Goal: Information Seeking & Learning: Find specific fact

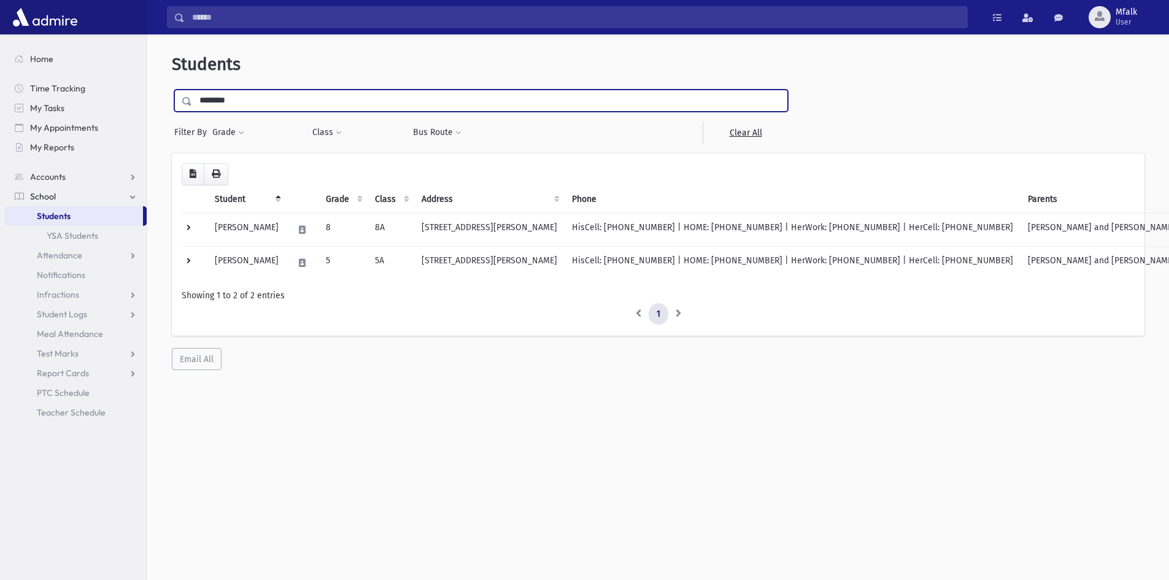
drag, startPoint x: 241, startPoint y: 98, endPoint x: 190, endPoint y: 108, distance: 51.9
click at [190, 108] on div "********" at bounding box center [481, 101] width 614 height 22
type input "******"
click at [172, 90] on input "submit" at bounding box center [189, 98] width 34 height 17
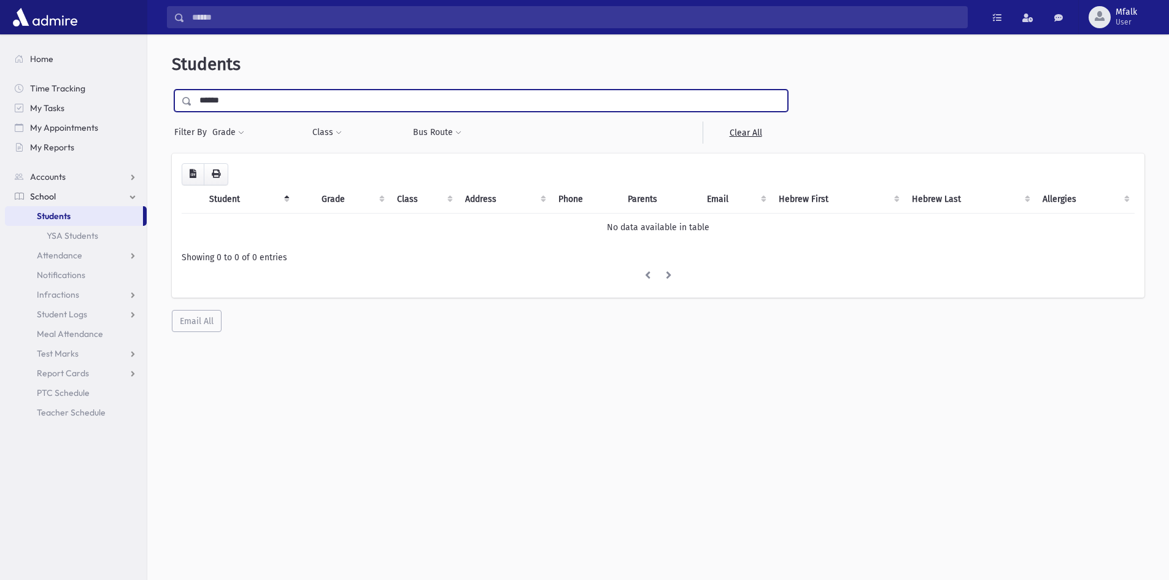
click at [265, 93] on input "******" at bounding box center [489, 101] width 595 height 22
click at [172, 90] on input "submit" at bounding box center [189, 98] width 34 height 17
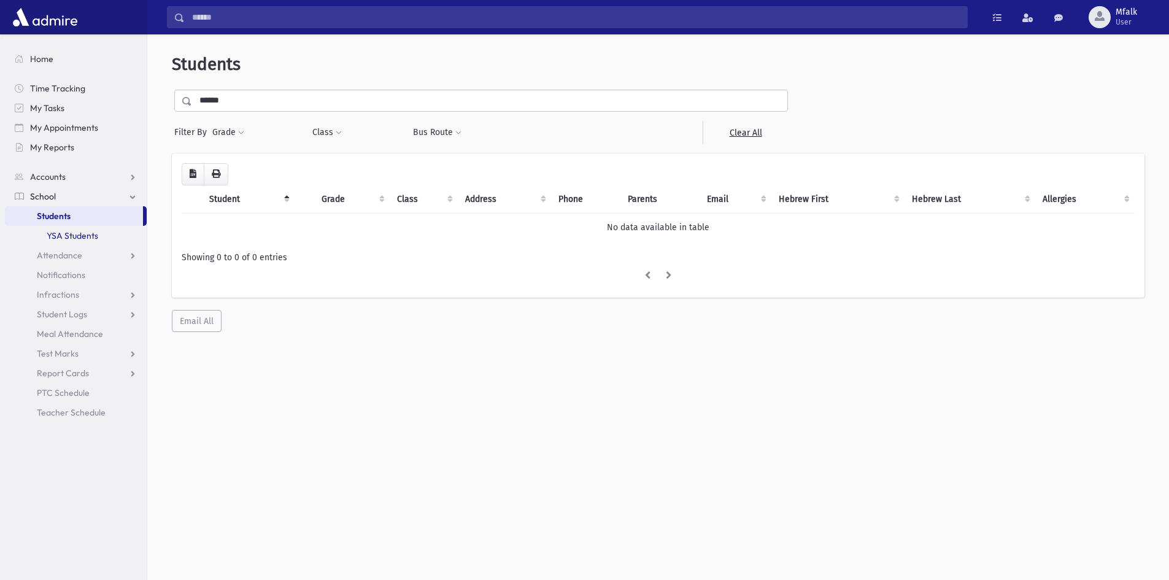
click at [72, 234] on link "YSA Students" at bounding box center [76, 236] width 142 height 20
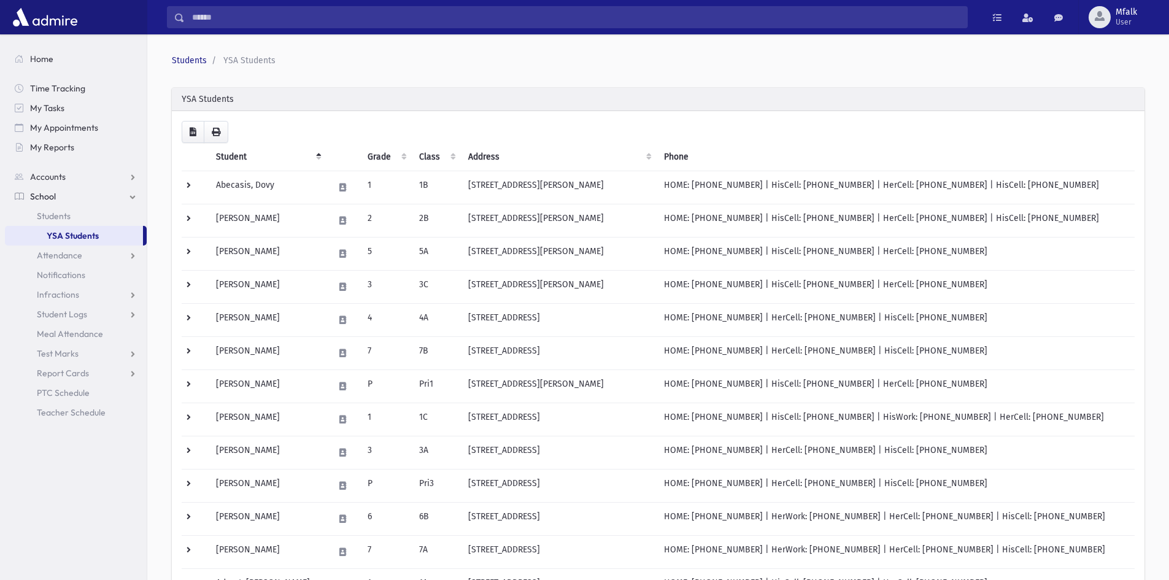
click at [84, 240] on link "YSA Students" at bounding box center [74, 236] width 138 height 20
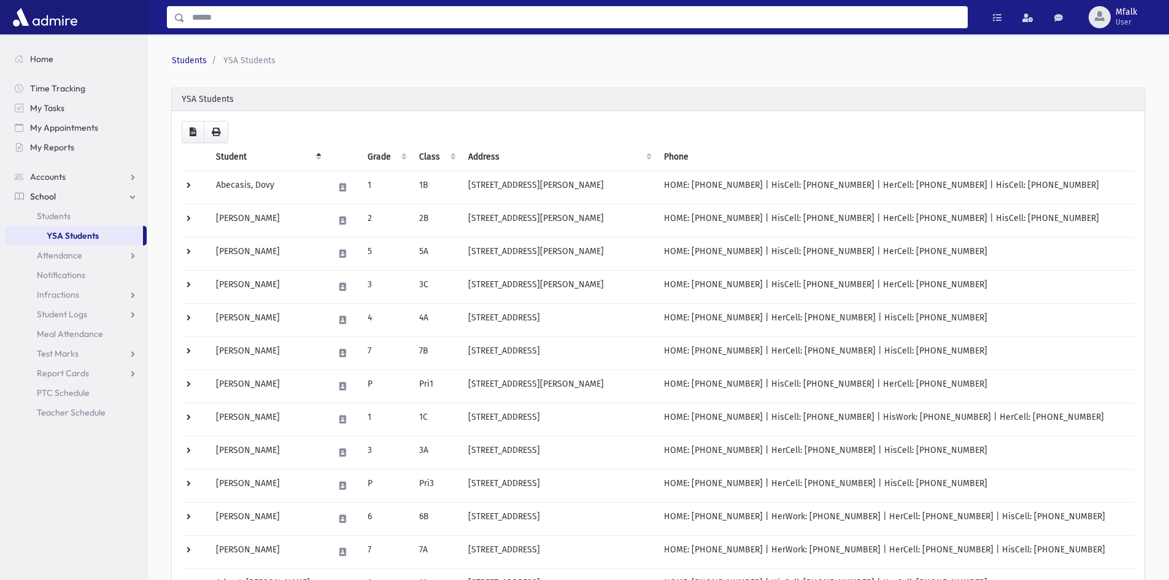
click at [230, 16] on input "Search" at bounding box center [576, 17] width 783 height 22
type input "******"
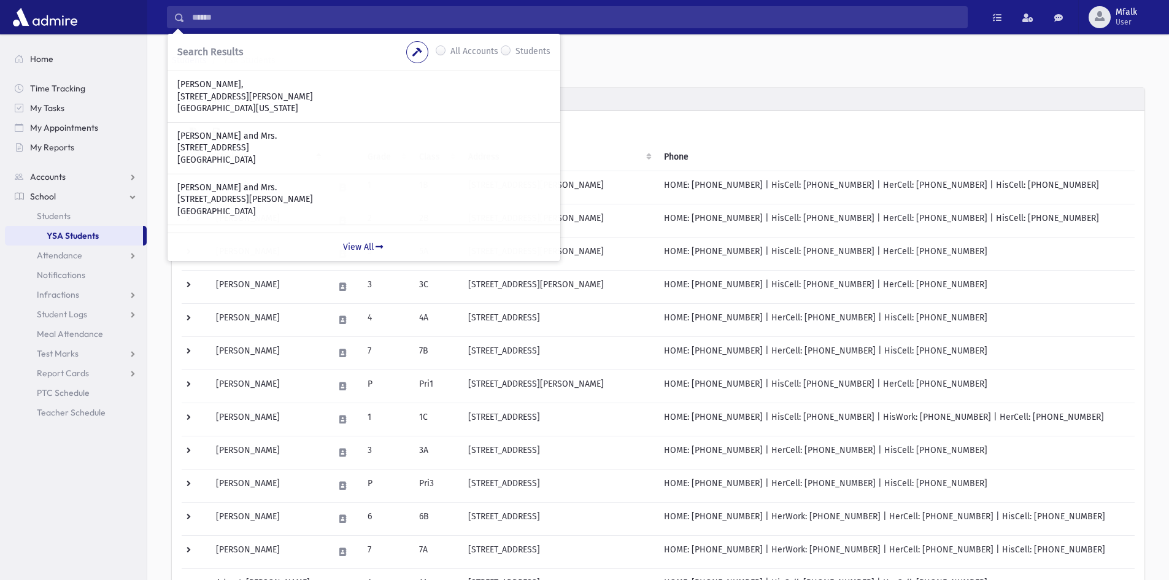
click at [516, 52] on label "Students" at bounding box center [533, 52] width 35 height 15
click at [370, 246] on link "View All" at bounding box center [364, 247] width 393 height 28
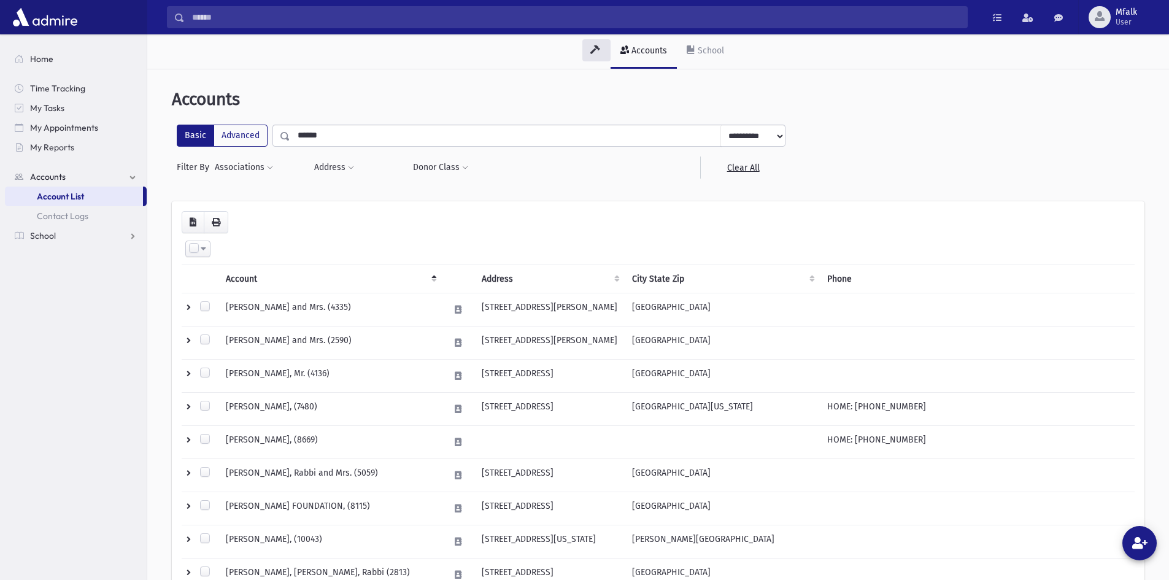
click at [338, 136] on input "******" at bounding box center [505, 136] width 431 height 22
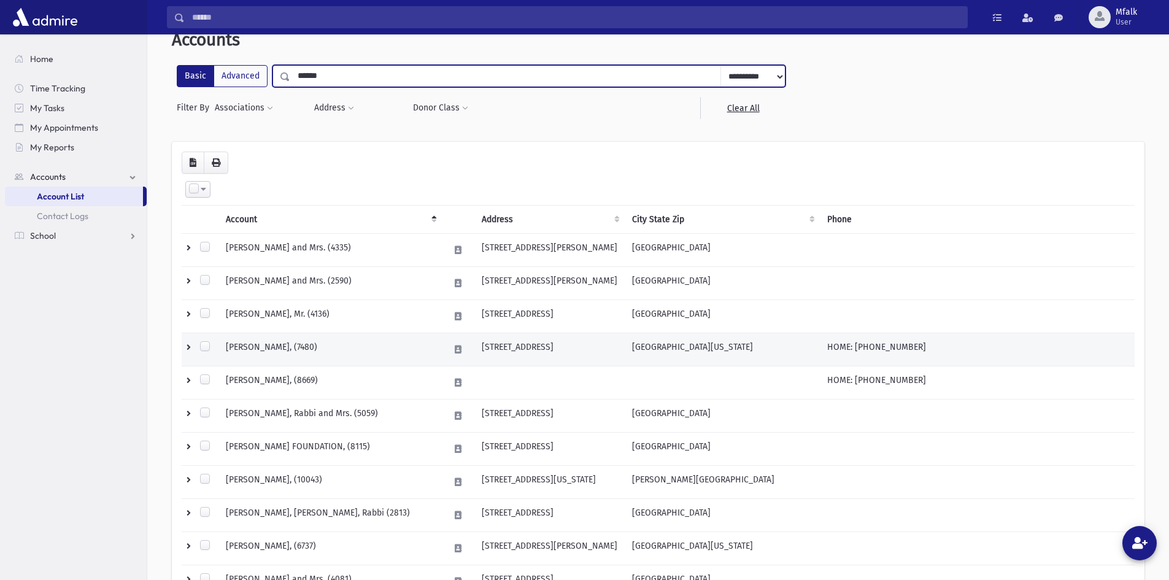
scroll to position [368, 0]
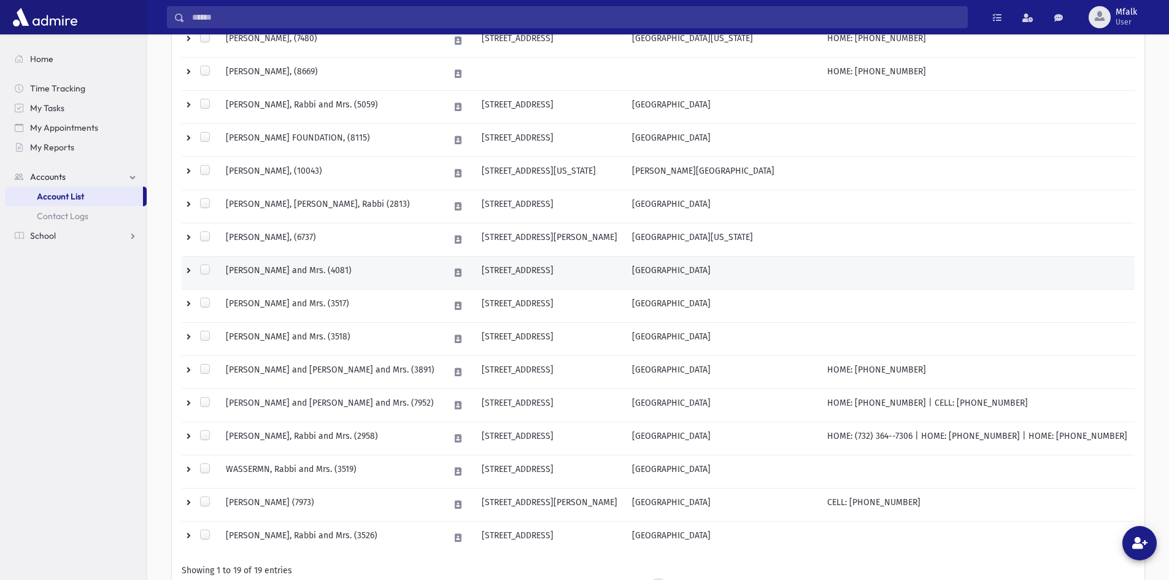
click at [308, 273] on td "WASSER, Yaakov, Rabbi and Mrs. (4081)" at bounding box center [330, 273] width 223 height 33
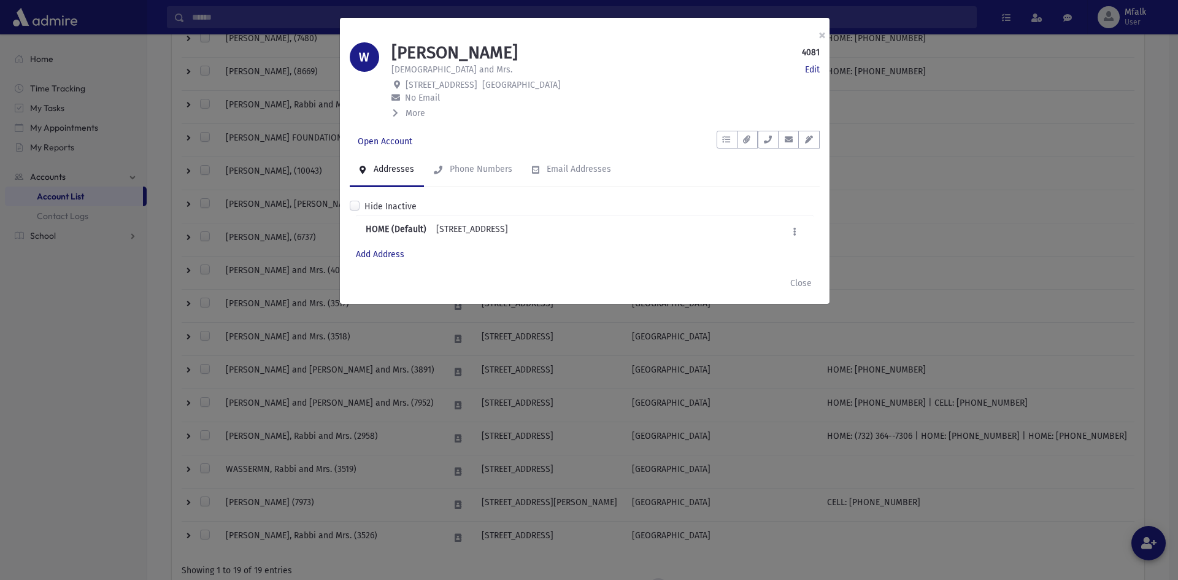
click at [60, 195] on div "× W WASSER, Yaakov 4081 Edit Rabbi and Mrs. Edit 5 New Dover Rd East Brunswick,…" at bounding box center [589, 290] width 1178 height 580
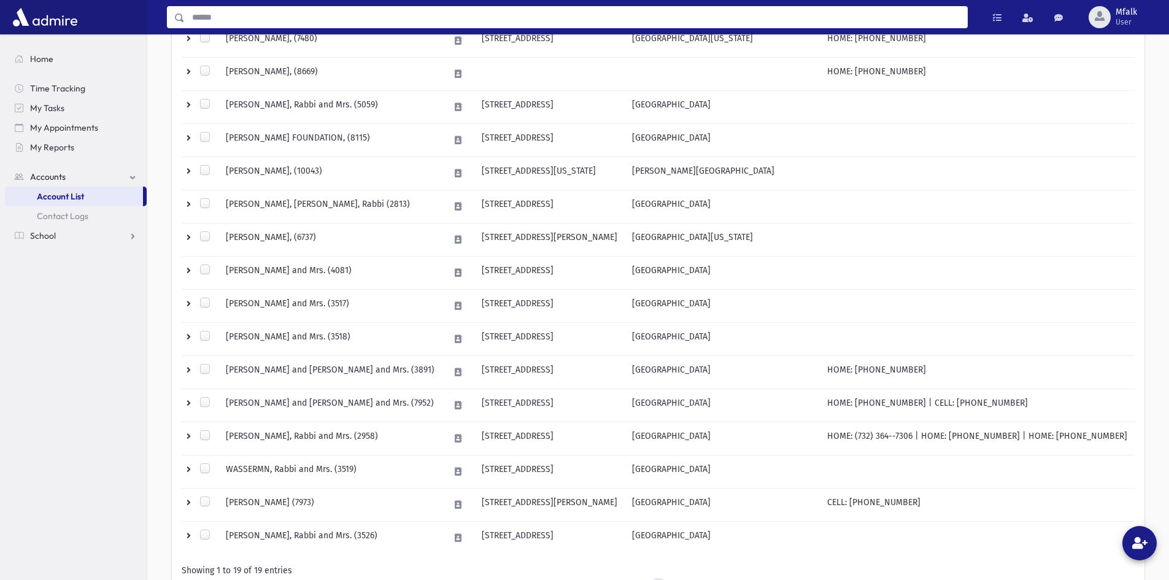
click at [247, 18] on input "Search" at bounding box center [576, 17] width 783 height 22
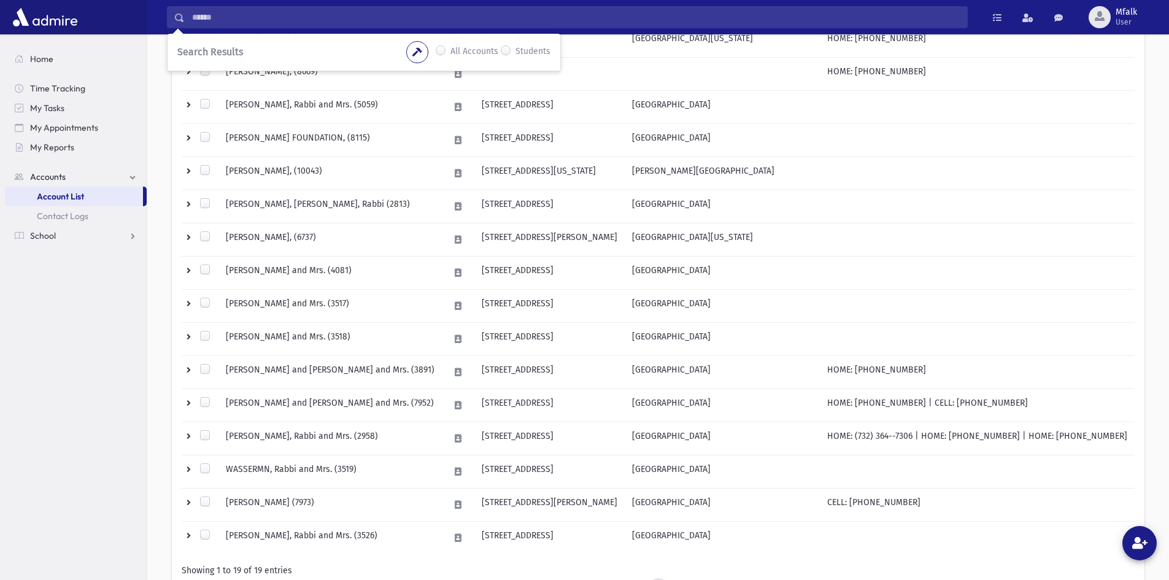
click at [516, 49] on label "Students" at bounding box center [533, 52] width 35 height 15
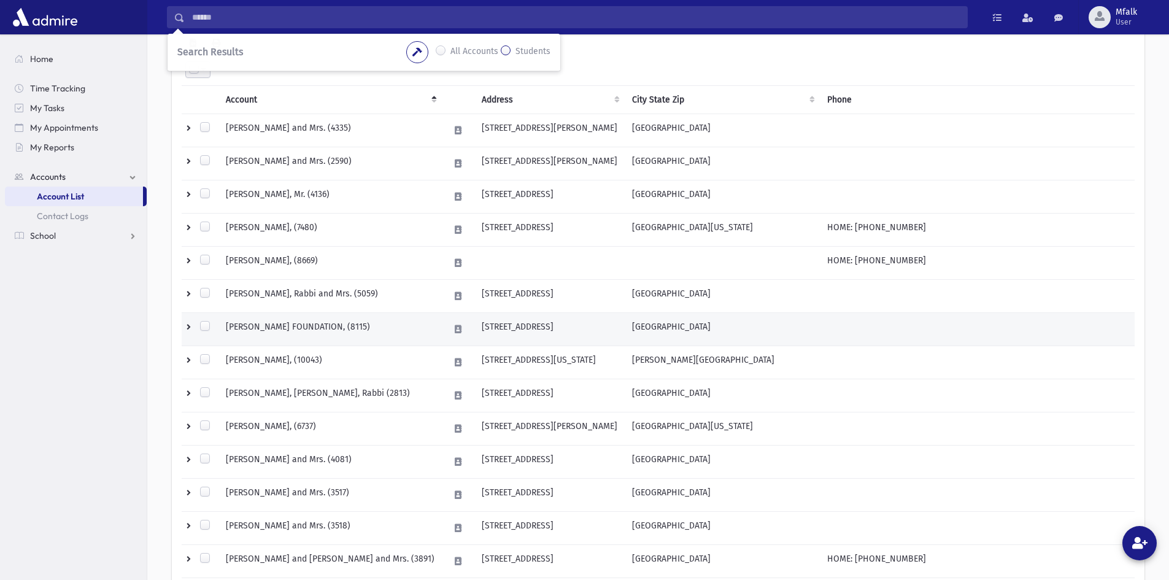
scroll to position [0, 0]
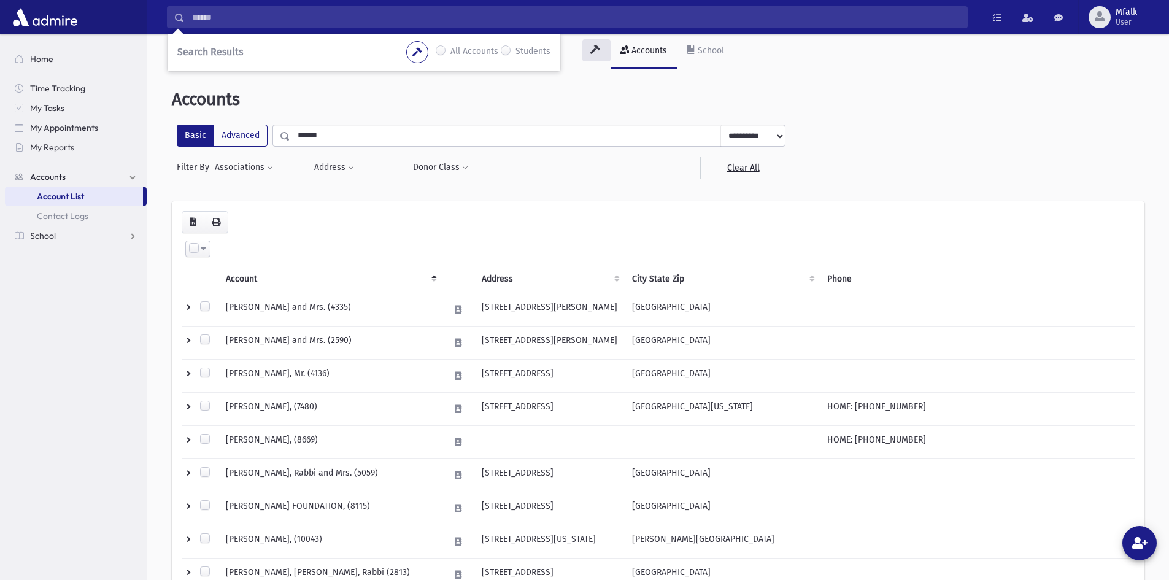
click at [783, 137] on select "**********" at bounding box center [753, 136] width 64 height 22
click at [753, 142] on select "**********" at bounding box center [753, 136] width 64 height 22
click at [518, 203] on div "Loading... Select All Deselect All Invert Selection Create Tasks Account Addres…" at bounding box center [658, 590] width 973 height 778
click at [230, 137] on label "Advanced" at bounding box center [241, 136] width 54 height 22
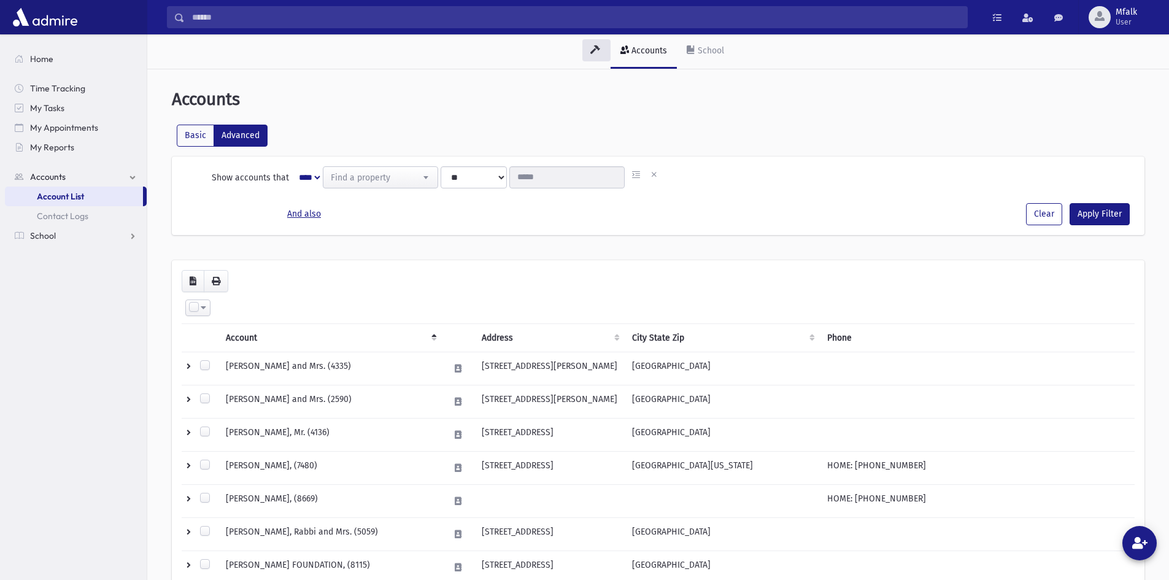
click at [55, 198] on span "Account List" at bounding box center [60, 196] width 47 height 11
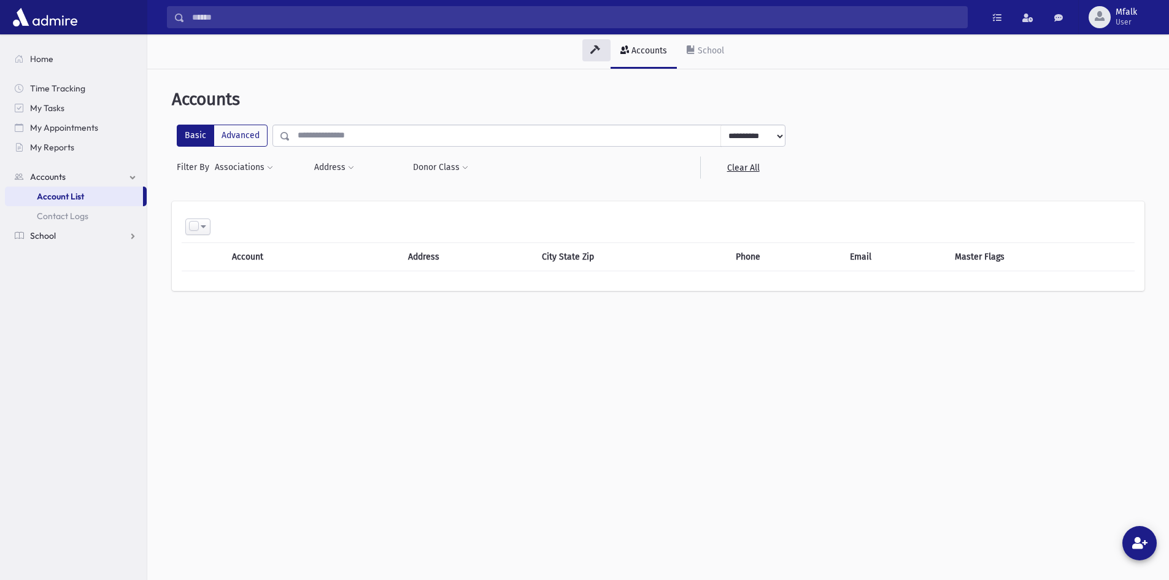
click at [52, 233] on span "School" at bounding box center [43, 235] width 26 height 11
click at [59, 215] on span "Students" at bounding box center [54, 216] width 34 height 11
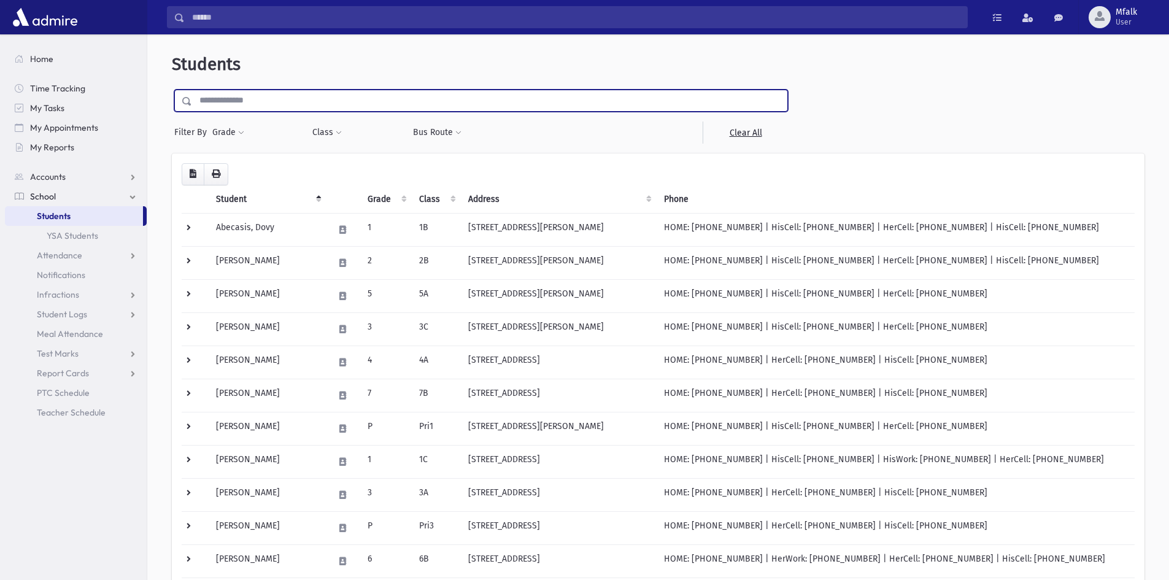
click at [223, 93] on input "text" at bounding box center [489, 101] width 595 height 22
type input "******"
click at [172, 90] on input "submit" at bounding box center [189, 98] width 34 height 17
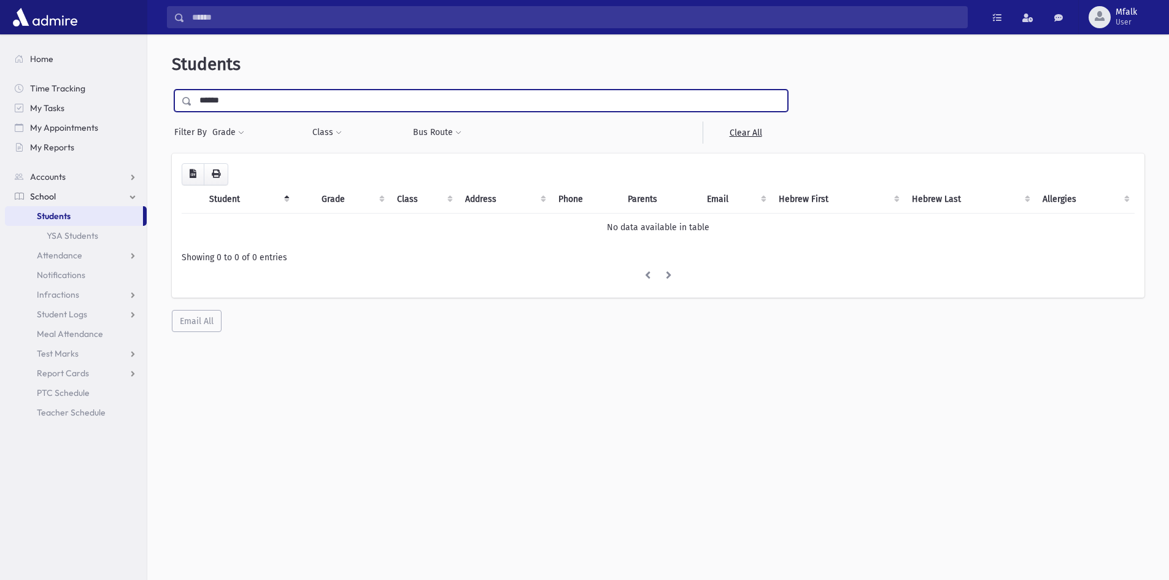
click at [246, 108] on input "******" at bounding box center [489, 101] width 595 height 22
click at [244, 95] on input "******" at bounding box center [489, 101] width 595 height 22
click at [184, 101] on span at bounding box center [187, 101] width 10 height 9
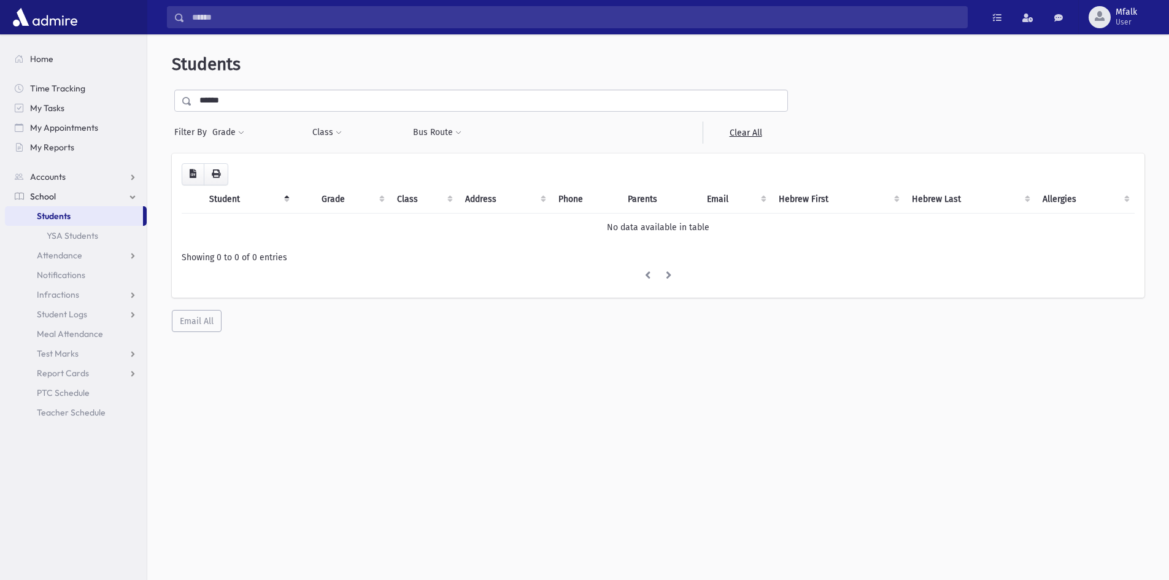
click at [184, 101] on span at bounding box center [187, 101] width 10 height 9
click at [67, 236] on link "YSA Students" at bounding box center [76, 236] width 142 height 20
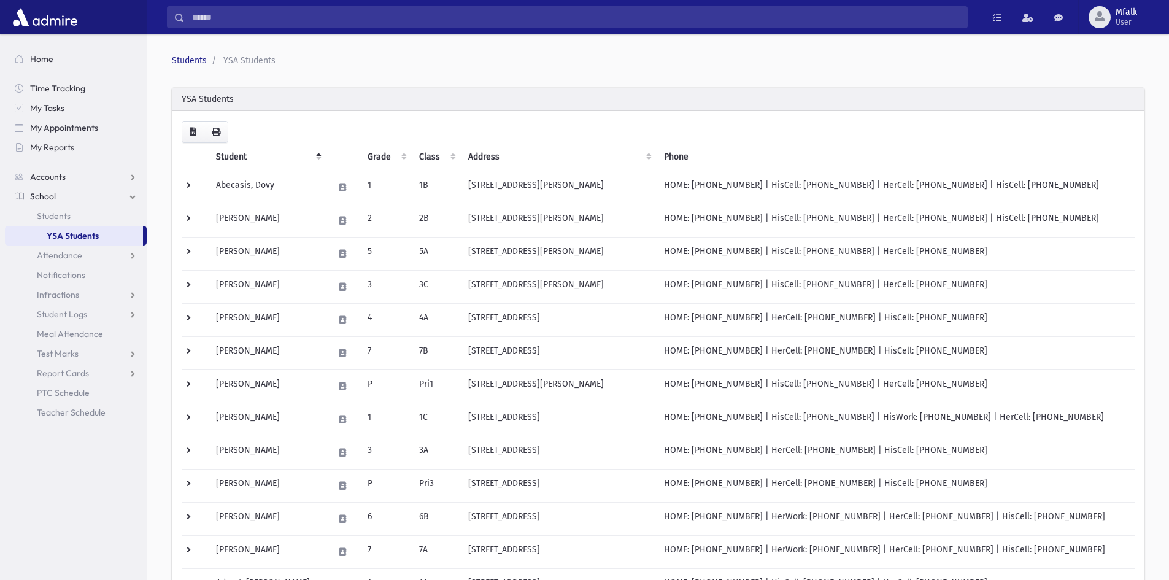
click at [276, 97] on div "YSA Students" at bounding box center [658, 99] width 973 height 23
drag, startPoint x: 513, startPoint y: 98, endPoint x: 425, endPoint y: 104, distance: 88.6
click at [512, 98] on div "YSA Students" at bounding box center [658, 99] width 973 height 23
click at [252, 85] on div "Students YSA Students YSA Students Loading... Student Grade Class Address Phone…" at bounding box center [658, 572] width 1012 height 1066
click at [247, 99] on div "YSA Students" at bounding box center [658, 99] width 973 height 23
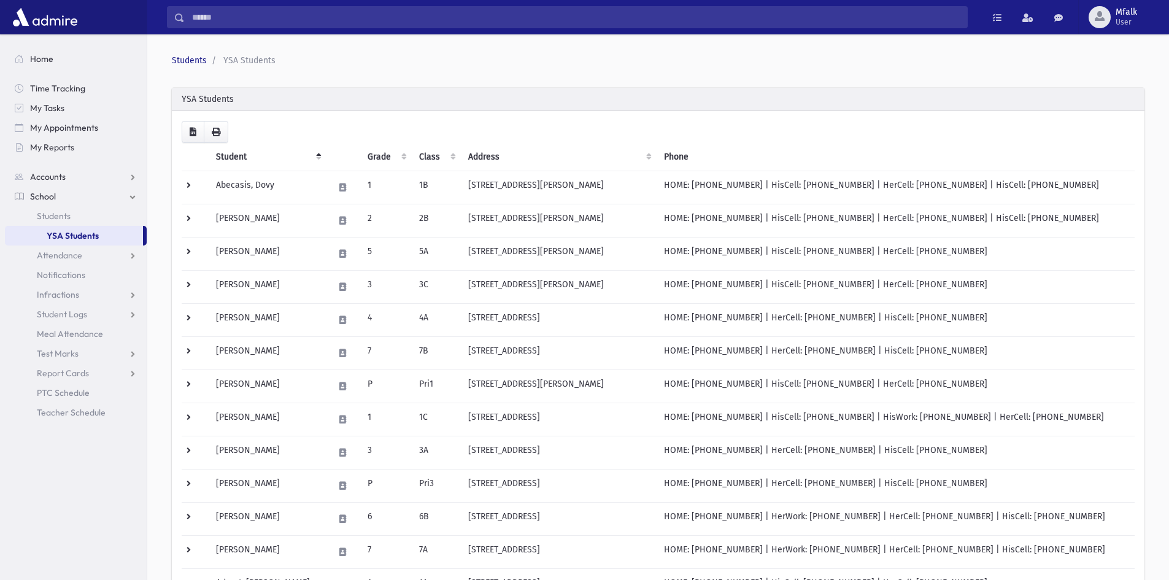
click at [247, 99] on div "YSA Students" at bounding box center [658, 99] width 973 height 23
click at [245, 99] on div "YSA Students" at bounding box center [658, 99] width 973 height 23
click at [236, 99] on div "YSA Students" at bounding box center [658, 99] width 973 height 23
click at [75, 241] on link "YSA Students" at bounding box center [74, 236] width 138 height 20
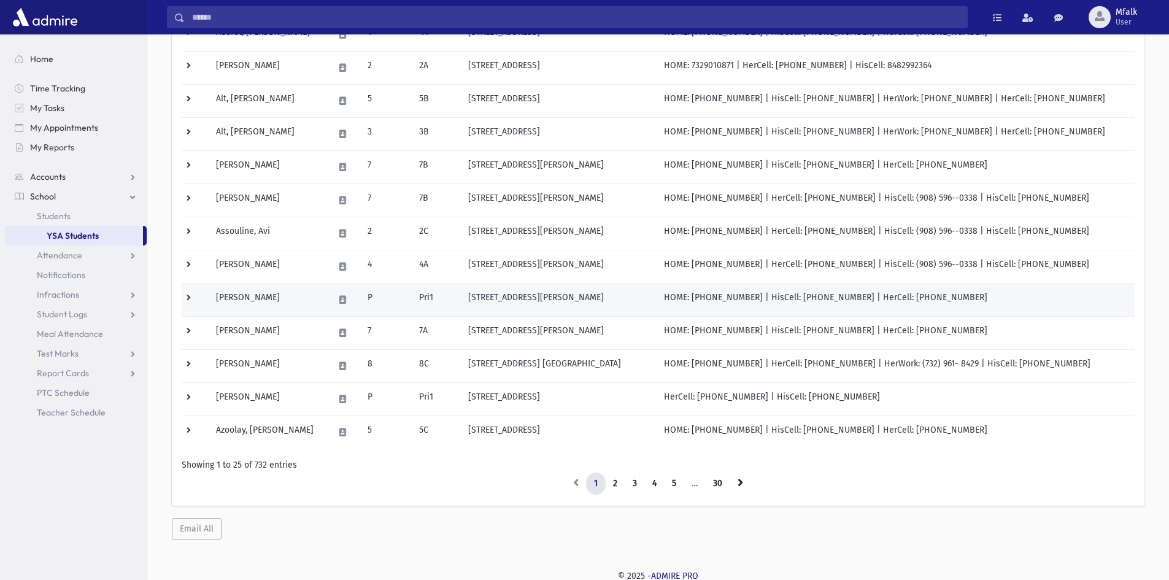
scroll to position [553, 0]
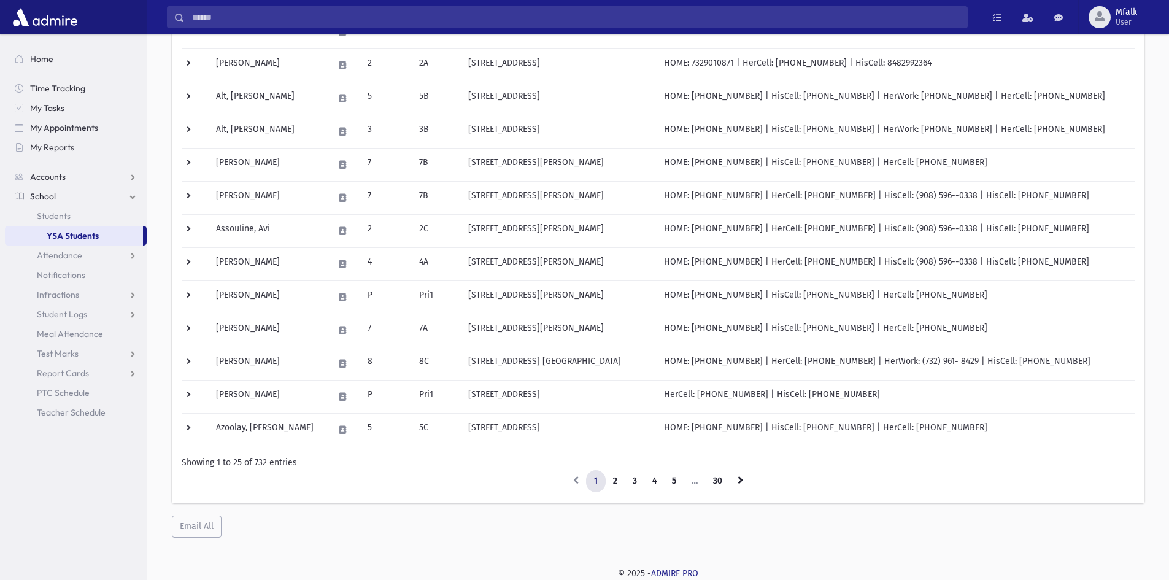
click at [694, 478] on li "…" at bounding box center [694, 481] width 21 height 22
click at [713, 478] on link "30" at bounding box center [717, 481] width 25 height 22
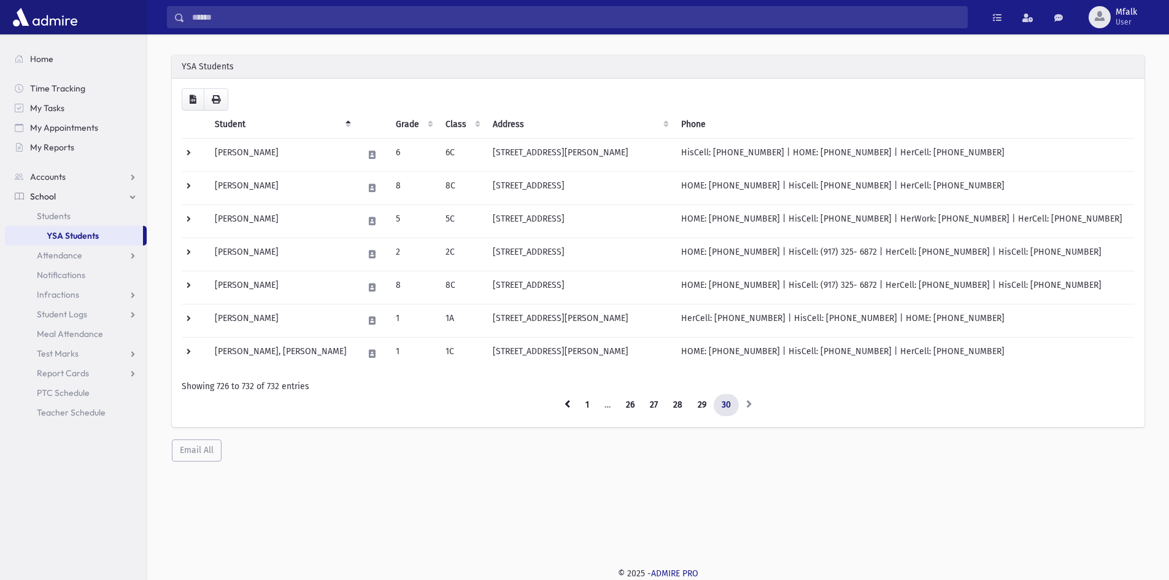
scroll to position [33, 0]
click at [722, 406] on link "30" at bounding box center [726, 405] width 25 height 22
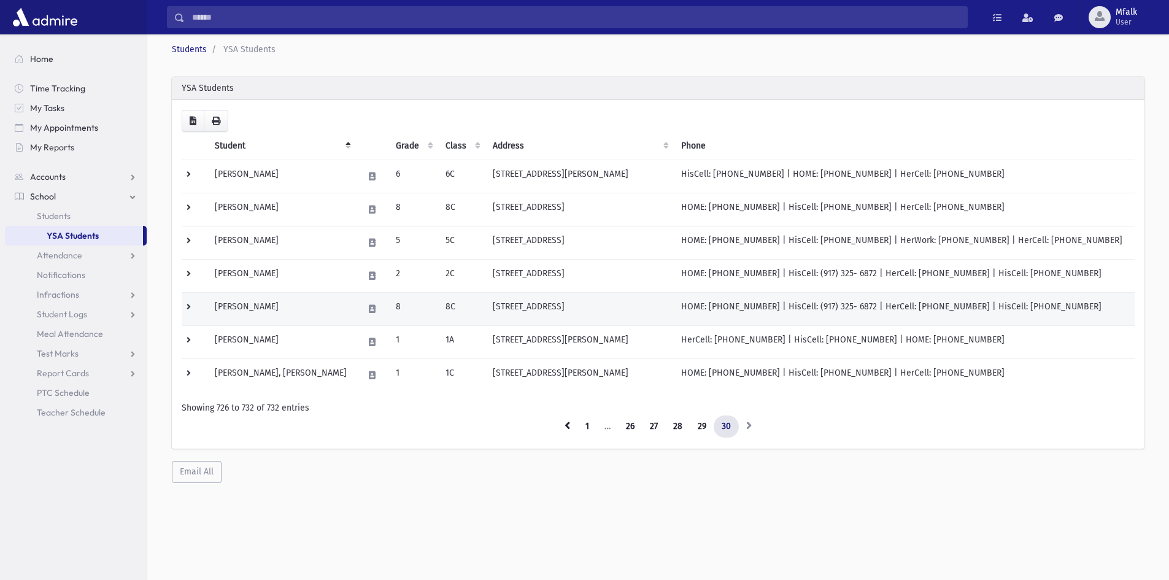
scroll to position [0, 0]
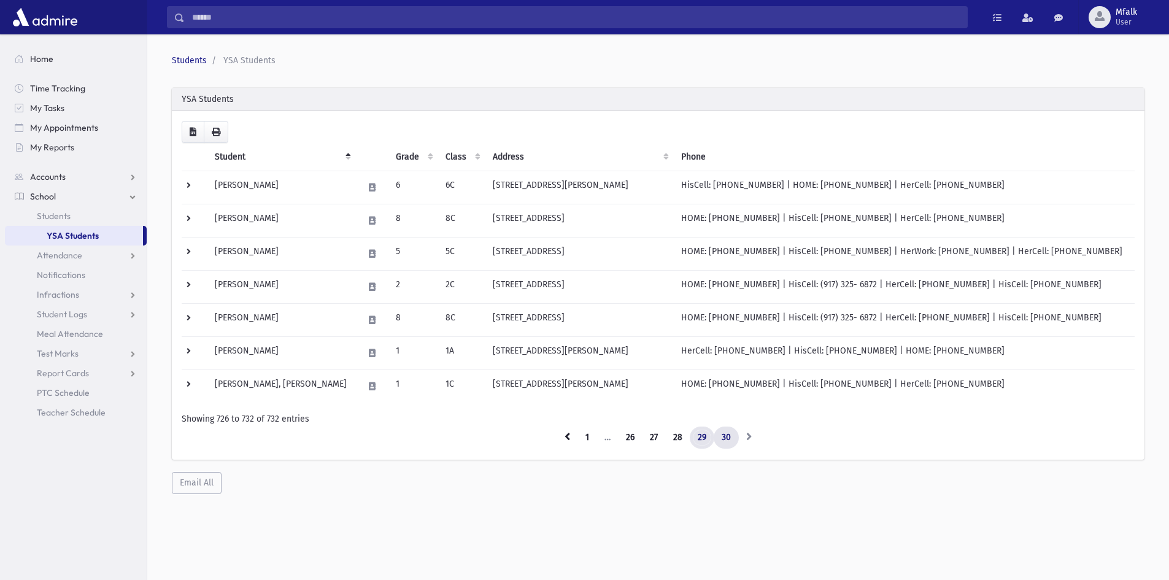
click at [709, 441] on link "29" at bounding box center [702, 438] width 25 height 22
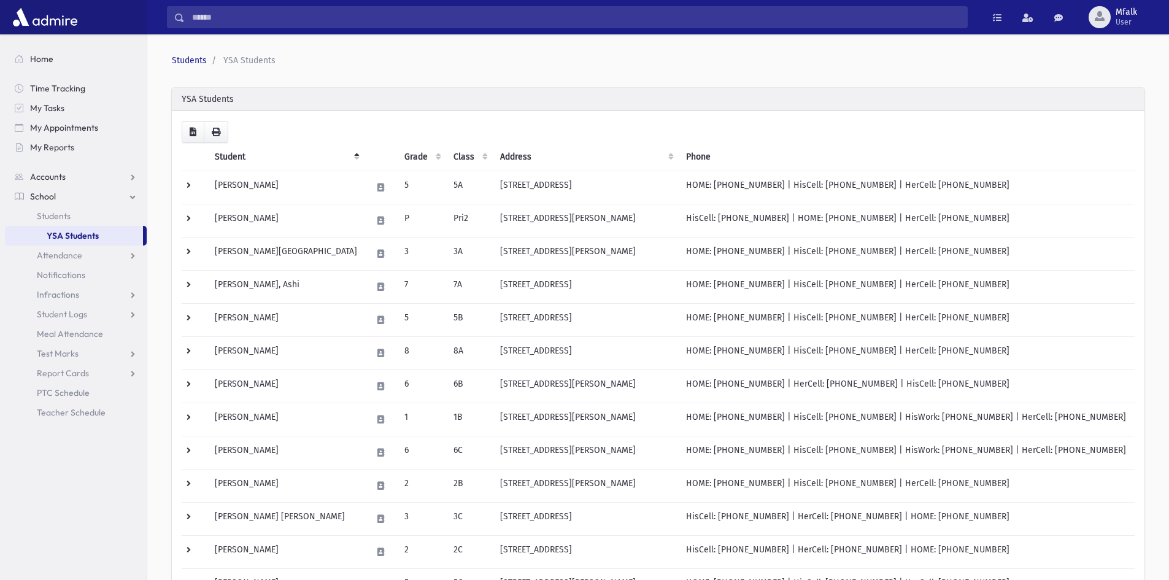
scroll to position [553, 0]
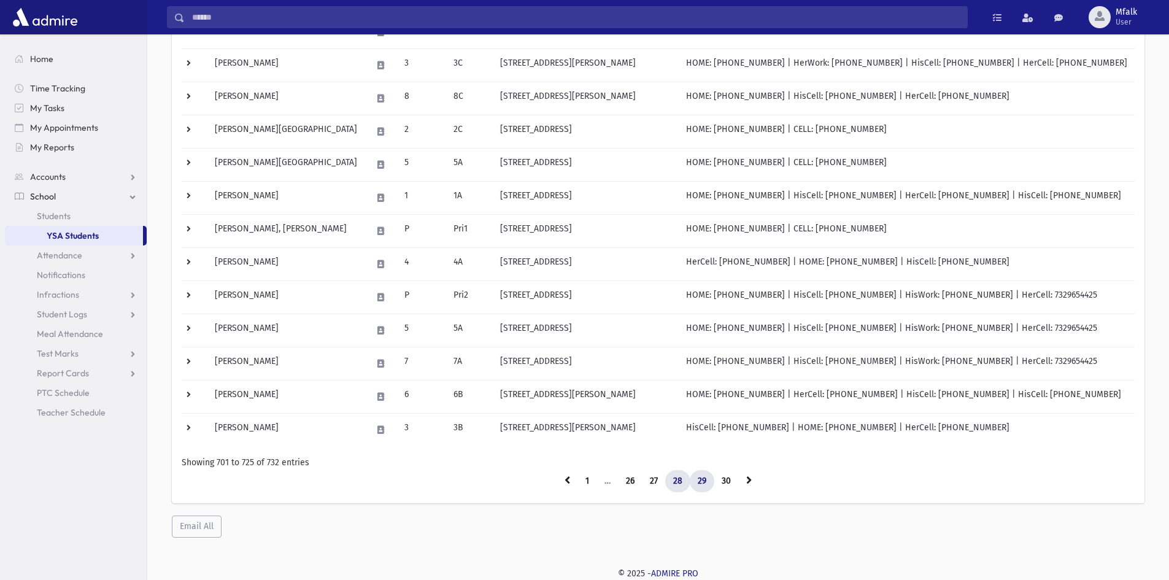
click at [681, 487] on link "28" at bounding box center [677, 481] width 25 height 22
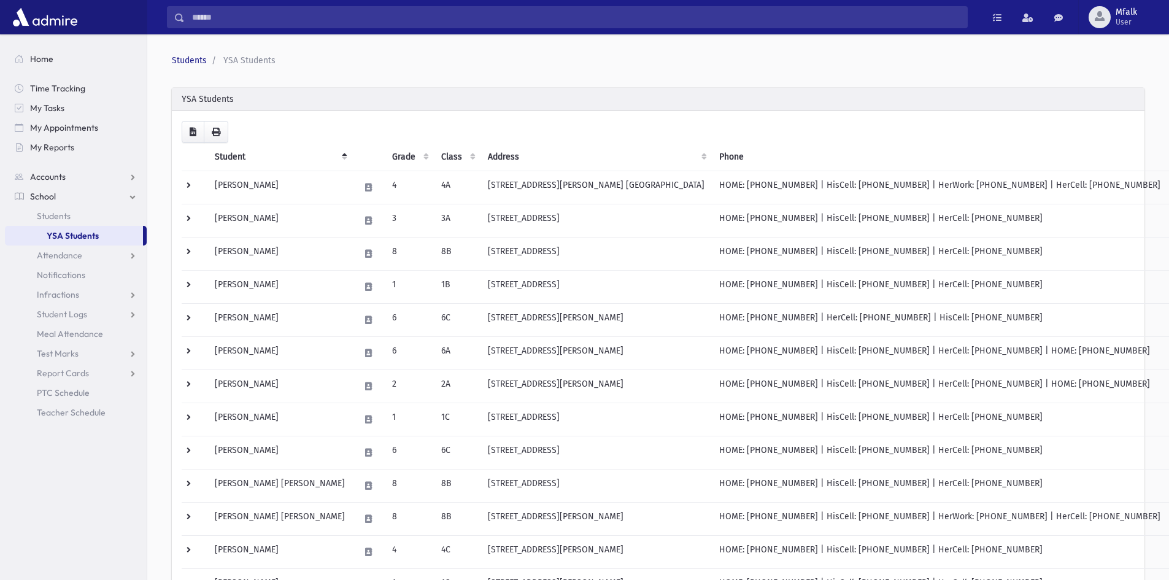
click at [76, 244] on link "YSA Students" at bounding box center [74, 236] width 138 height 20
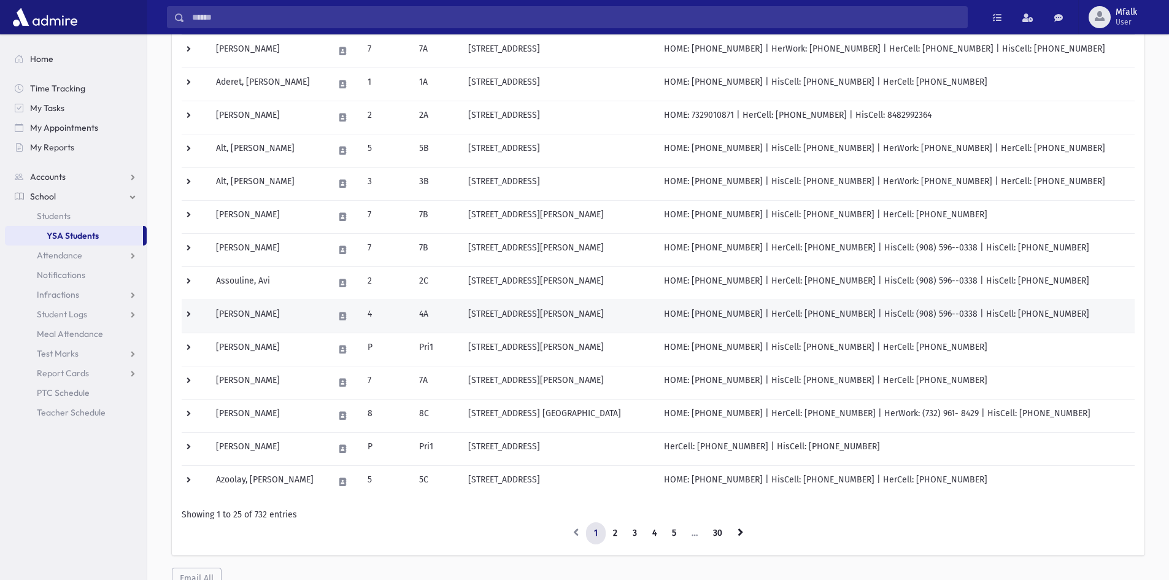
scroll to position [553, 0]
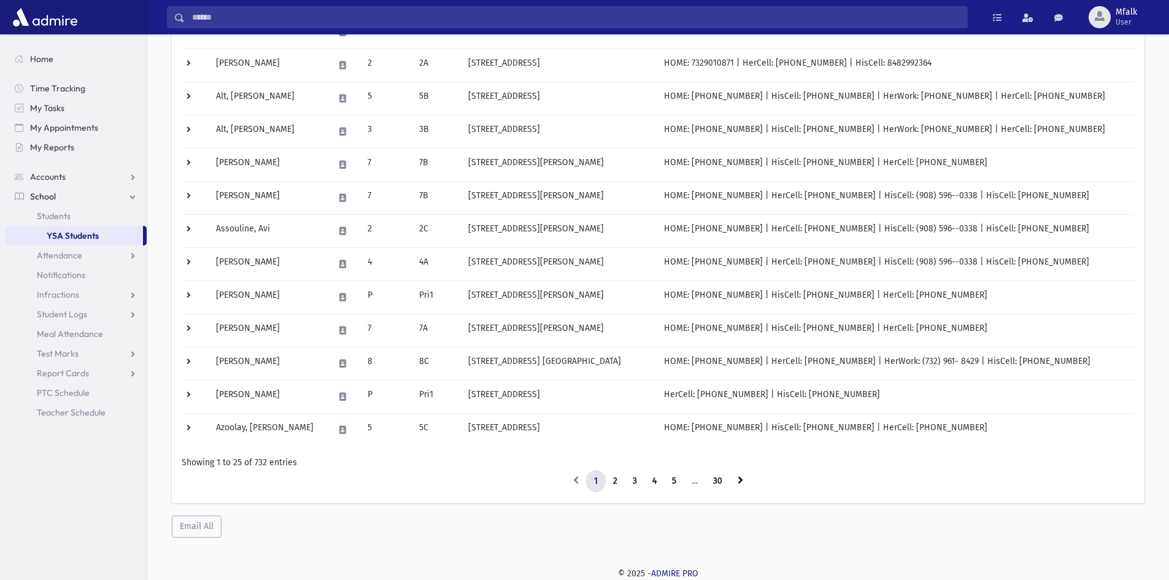
click at [695, 486] on li "…" at bounding box center [694, 481] width 21 height 22
click at [692, 481] on li "…" at bounding box center [694, 481] width 21 height 22
click at [713, 485] on link "30" at bounding box center [717, 481] width 25 height 22
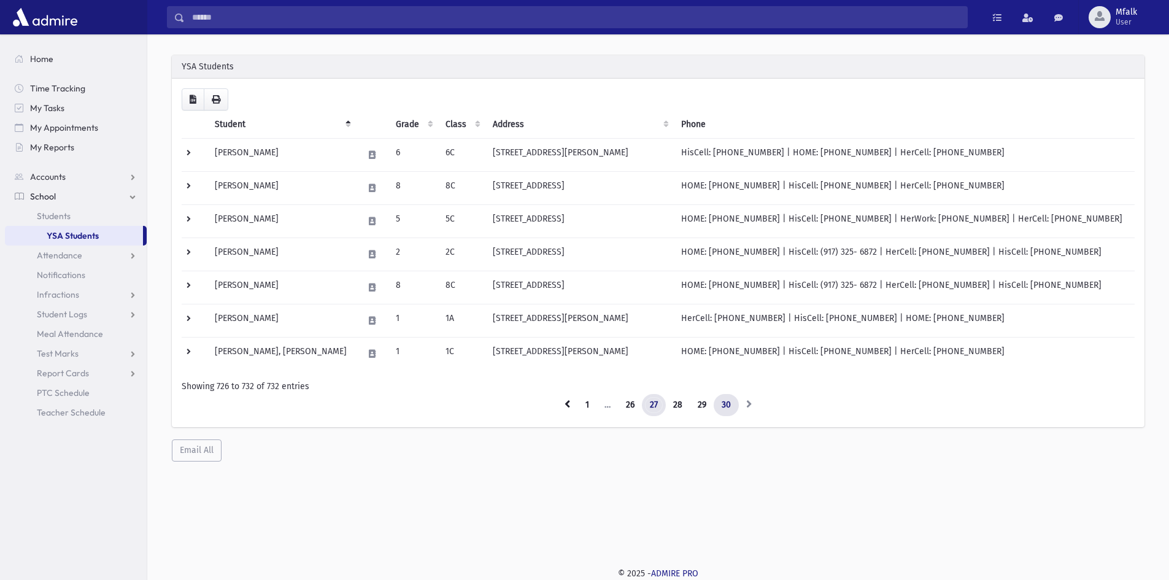
click at [654, 405] on link "27" at bounding box center [654, 405] width 24 height 22
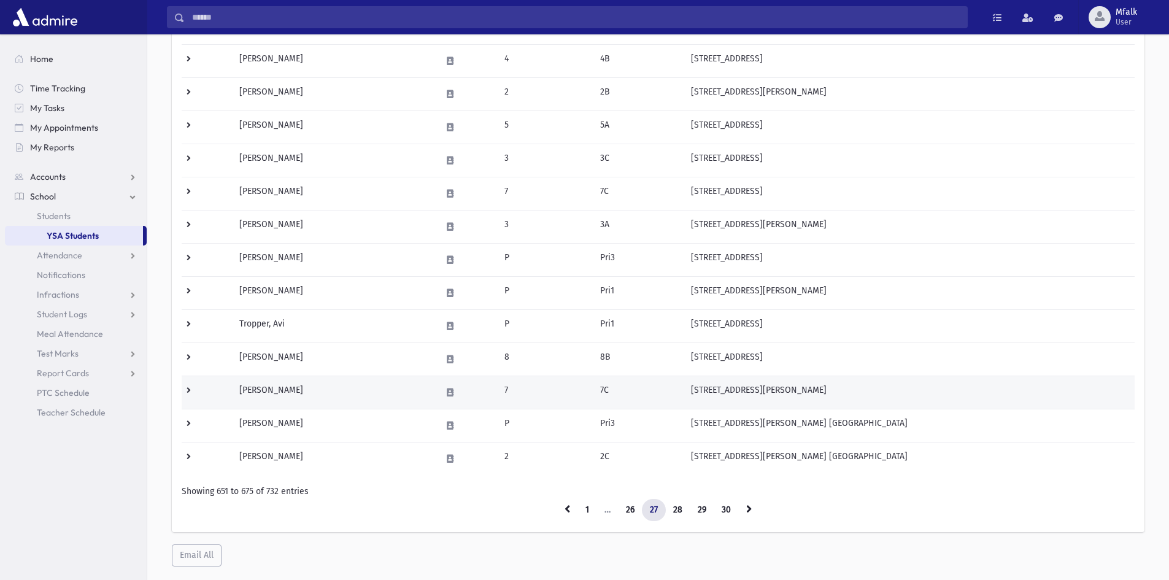
scroll to position [553, 0]
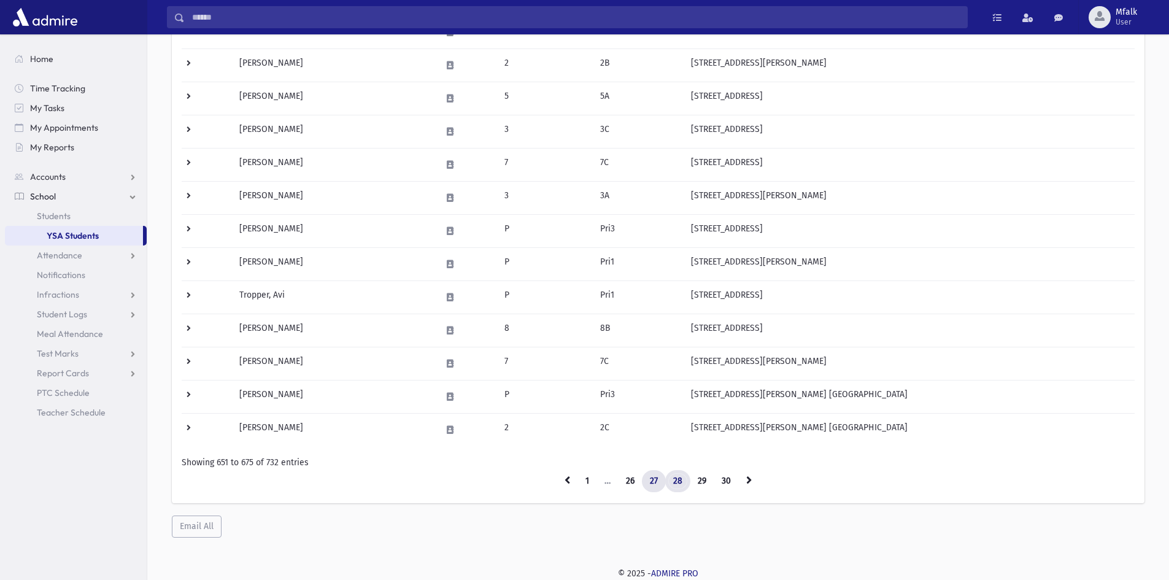
click at [679, 481] on link "28" at bounding box center [677, 481] width 25 height 22
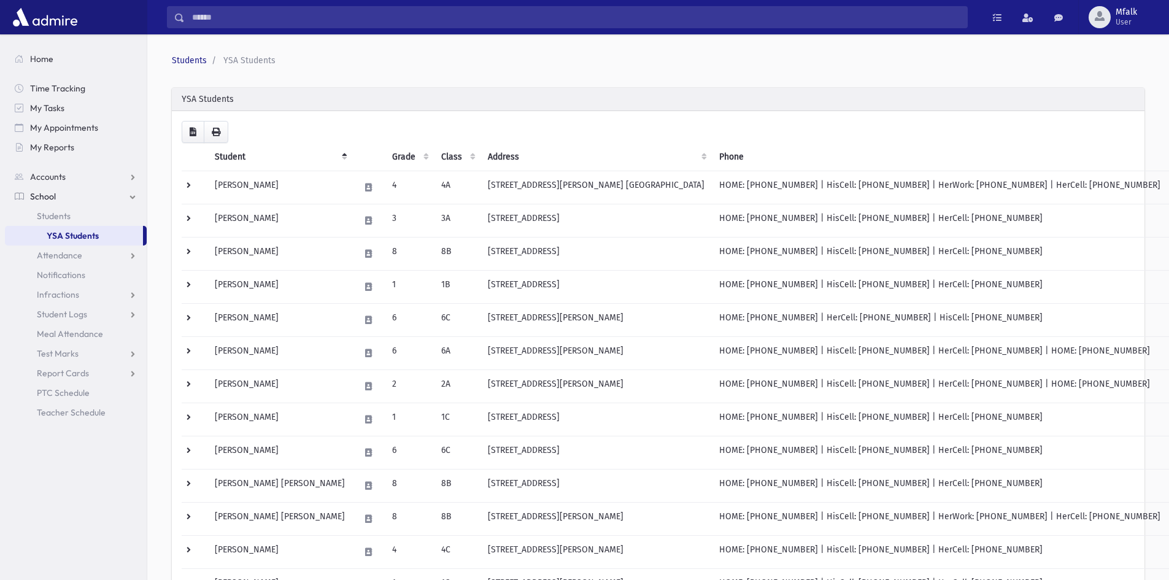
click at [88, 238] on link "YSA Students" at bounding box center [74, 236] width 138 height 20
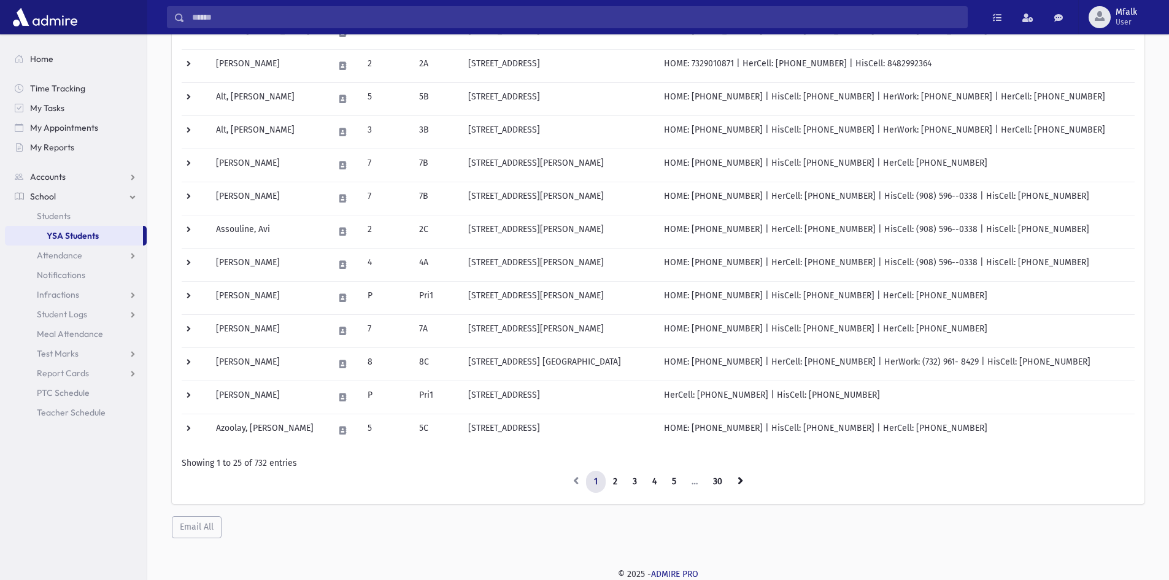
scroll to position [553, 0]
drag, startPoint x: 692, startPoint y: 472, endPoint x: 699, endPoint y: 484, distance: 13.5
click at [692, 477] on li "…" at bounding box center [694, 481] width 21 height 22
click at [694, 481] on li "…" at bounding box center [694, 481] width 21 height 22
click at [697, 482] on li "…" at bounding box center [694, 481] width 21 height 22
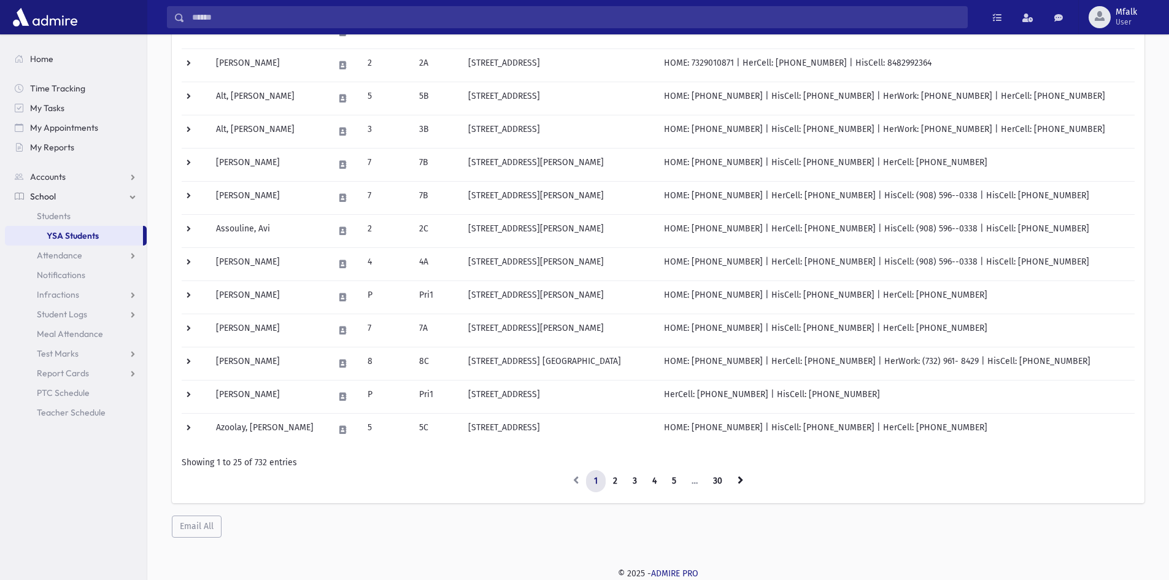
click at [694, 484] on li "…" at bounding box center [694, 481] width 21 height 22
click at [694, 482] on li "…" at bounding box center [694, 481] width 21 height 22
click at [672, 482] on link "5" at bounding box center [674, 481] width 20 height 22
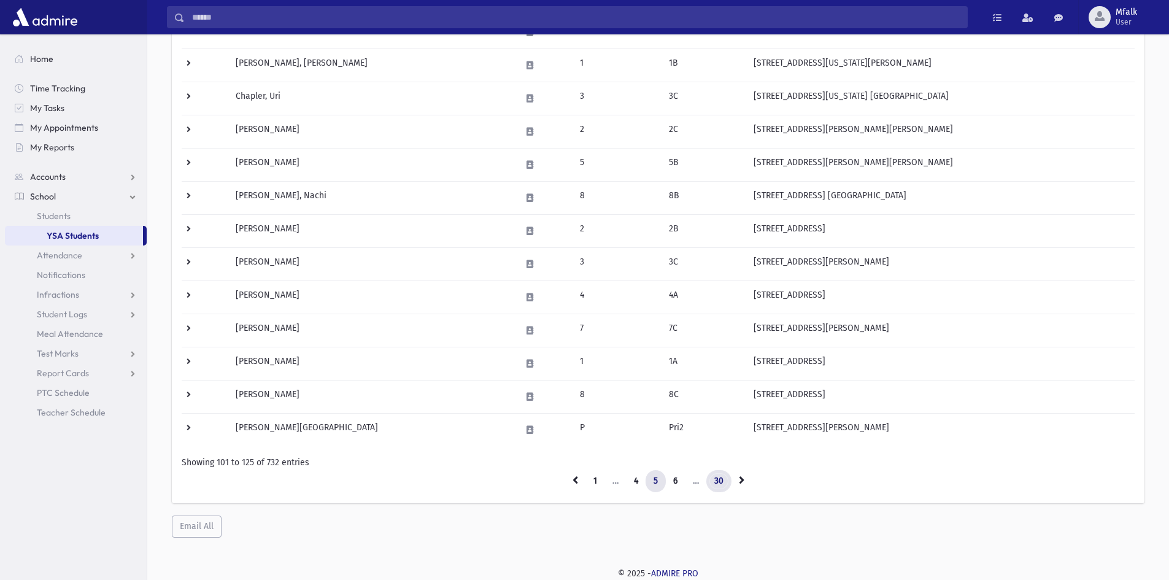
click at [706, 481] on link "30" at bounding box center [718, 481] width 25 height 22
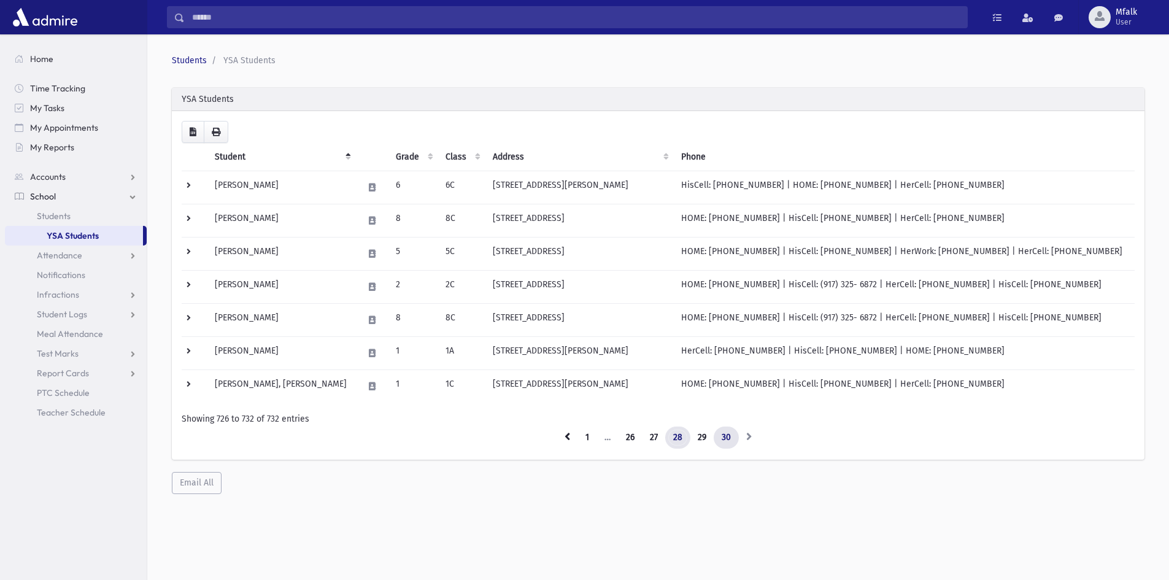
click at [680, 441] on link "28" at bounding box center [677, 438] width 25 height 22
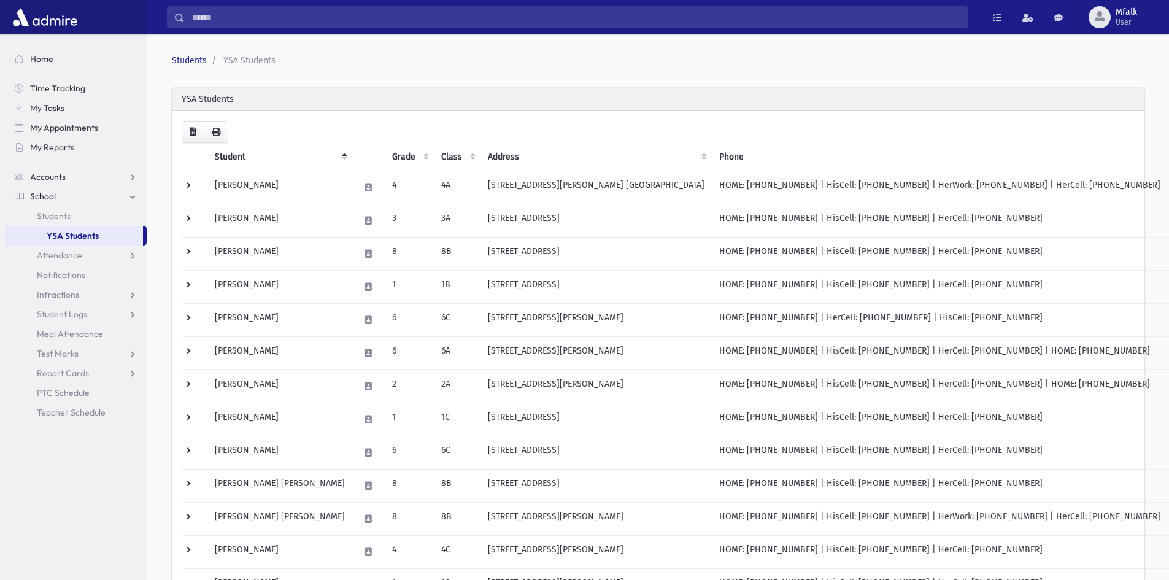
scroll to position [553, 0]
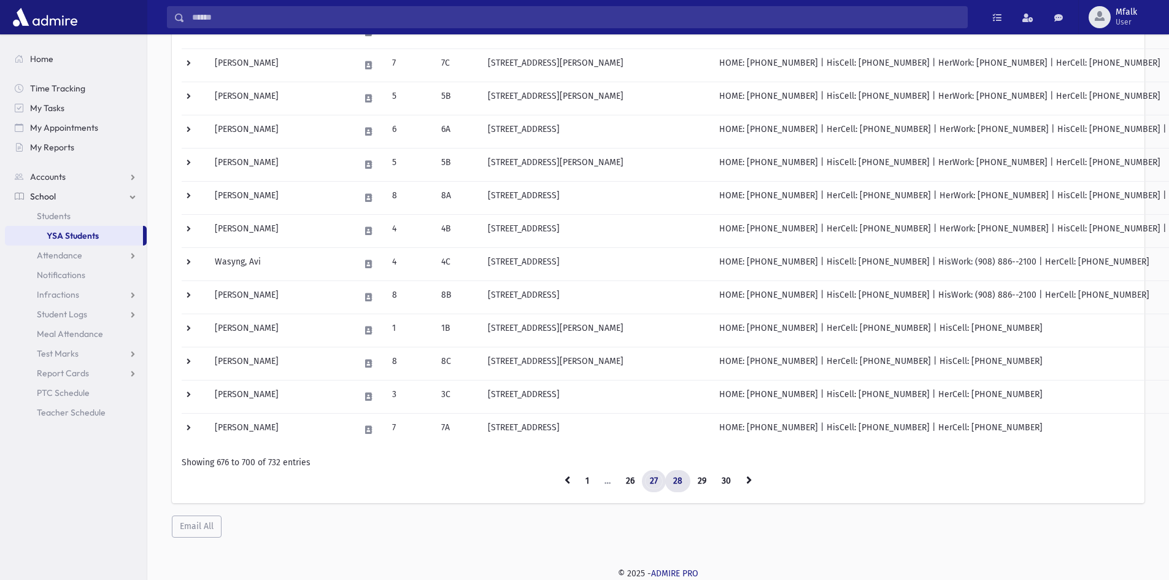
click at [653, 483] on link "27" at bounding box center [654, 481] width 24 height 22
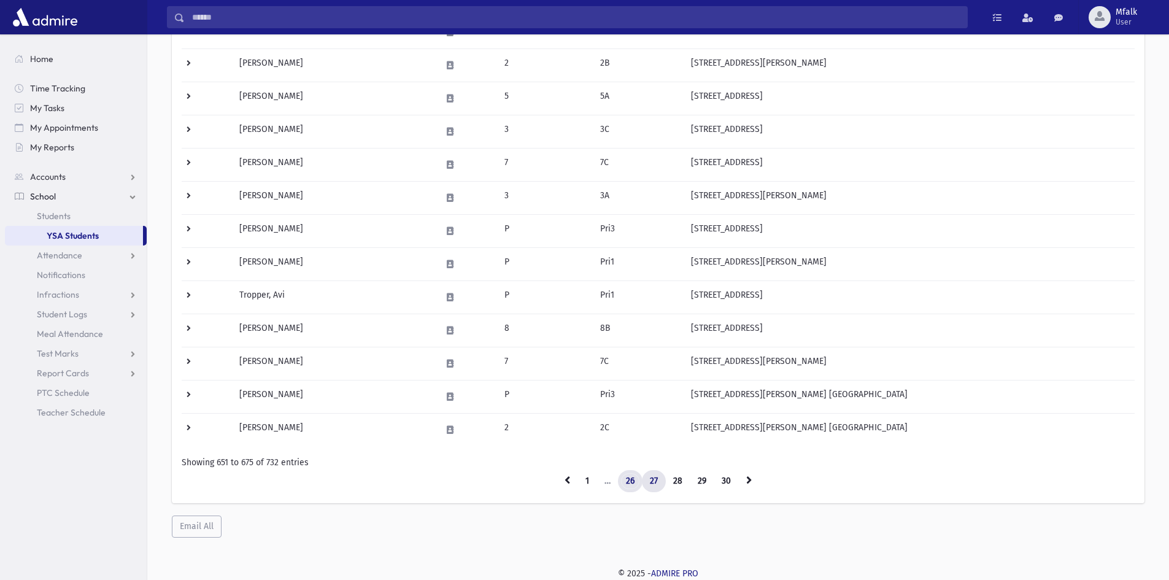
click at [628, 486] on link "26" at bounding box center [630, 481] width 25 height 22
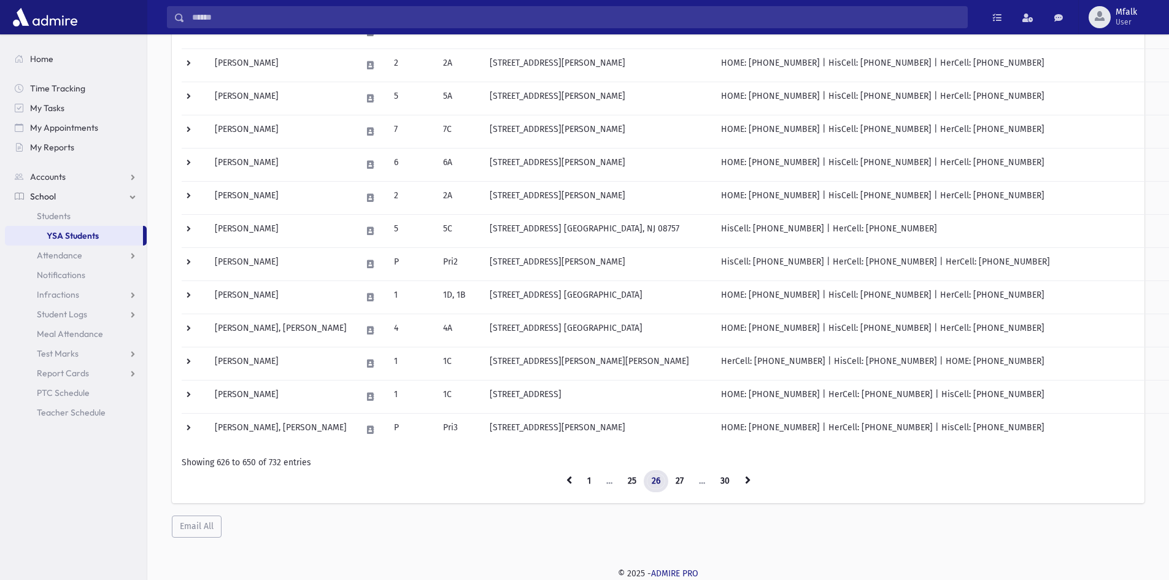
click at [656, 481] on link "26" at bounding box center [656, 481] width 25 height 22
click at [680, 481] on link "27" at bounding box center [680, 481] width 24 height 22
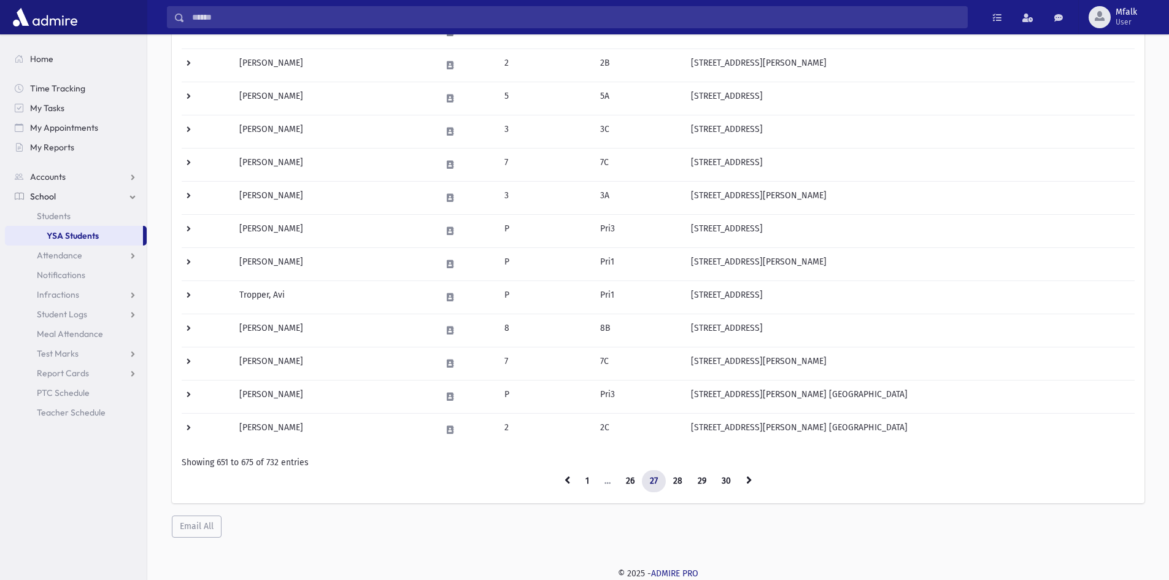
click at [680, 481] on link "28" at bounding box center [677, 481] width 25 height 22
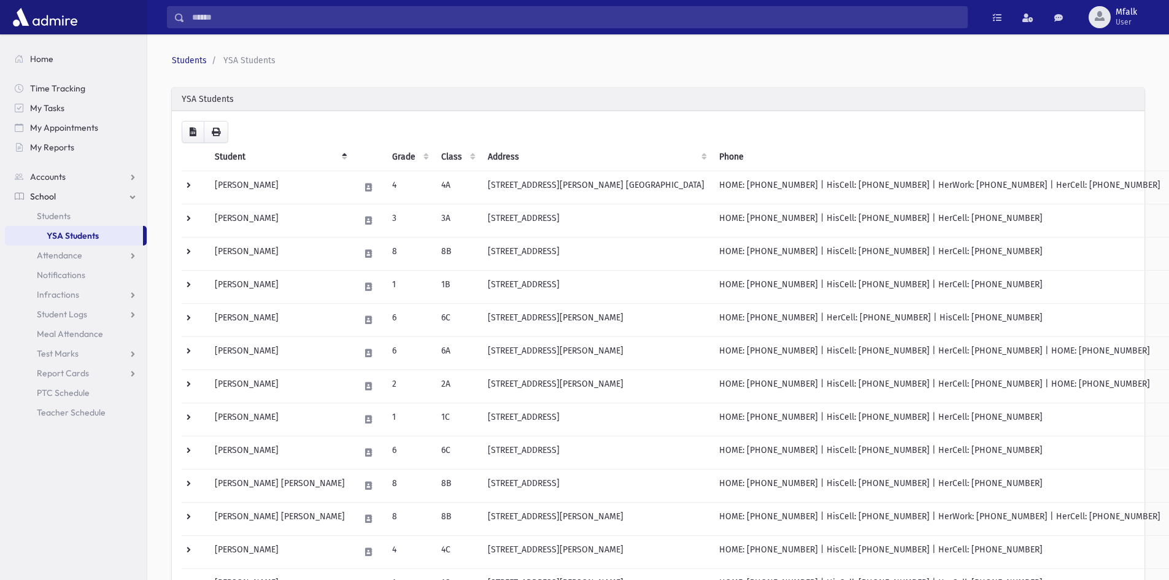
click at [72, 238] on link "YSA Students" at bounding box center [74, 236] width 138 height 20
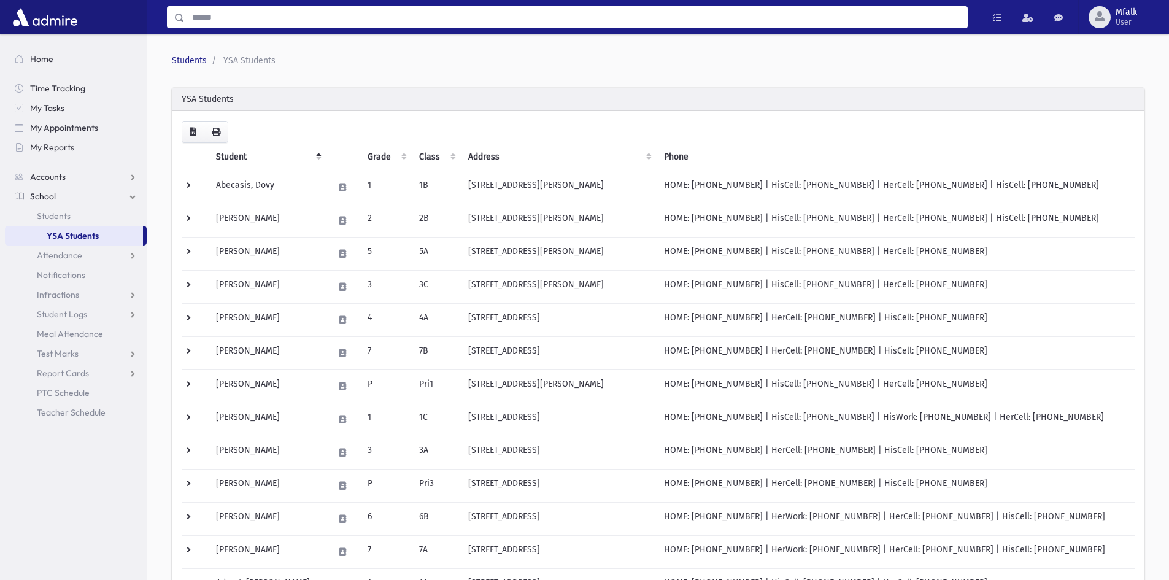
click at [200, 21] on input "Search" at bounding box center [576, 17] width 783 height 22
type input "*****"
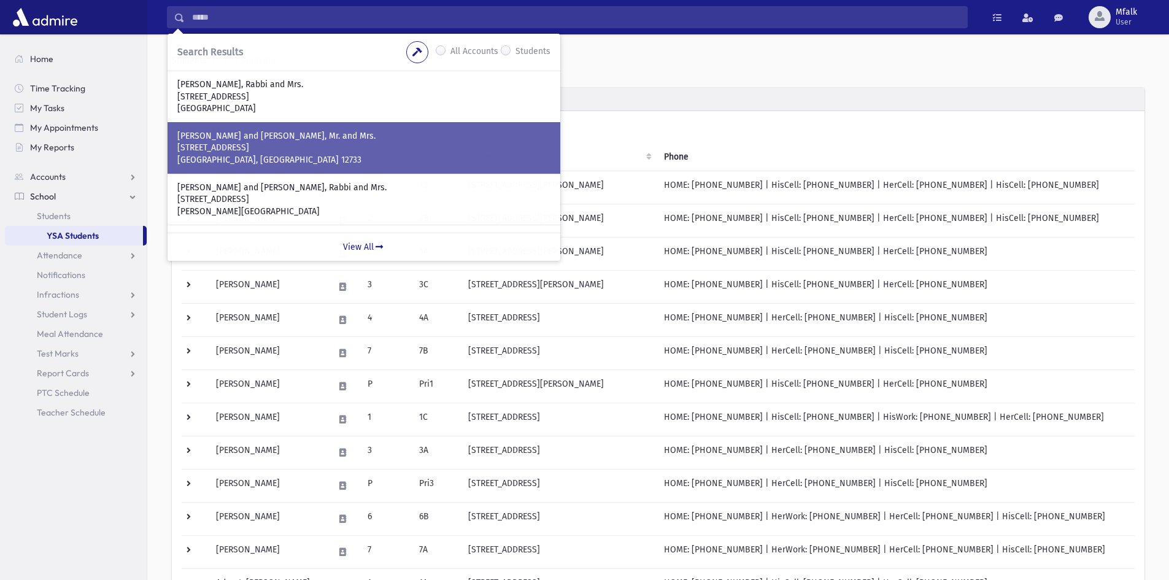
click at [226, 145] on p "[STREET_ADDRESS]" at bounding box center [363, 148] width 373 height 12
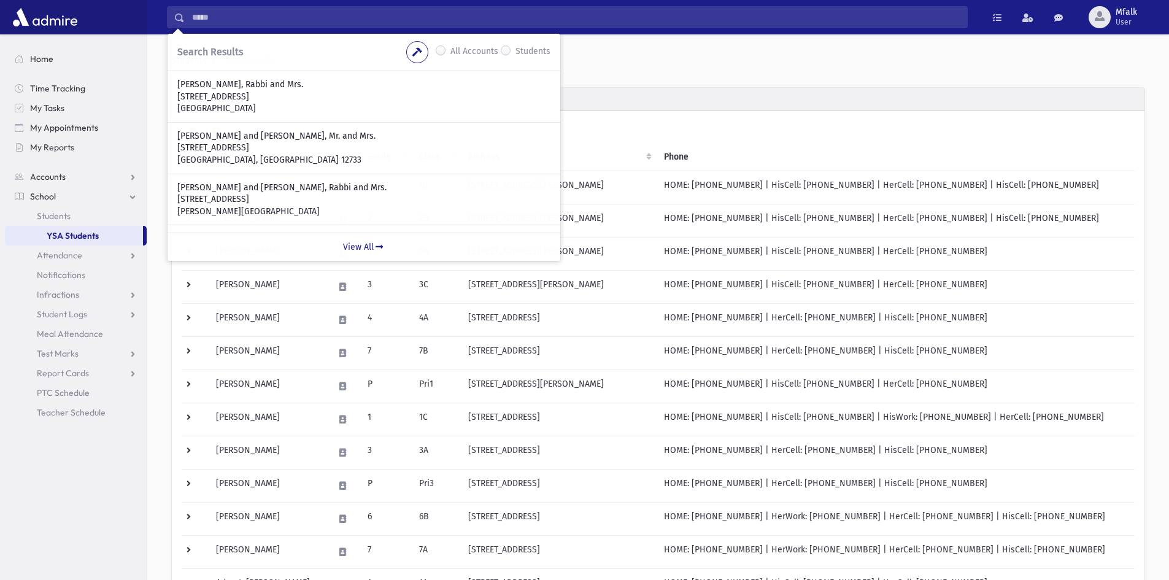
click at [45, 192] on span "School" at bounding box center [43, 196] width 26 height 11
click at [59, 213] on span "Students" at bounding box center [54, 216] width 34 height 11
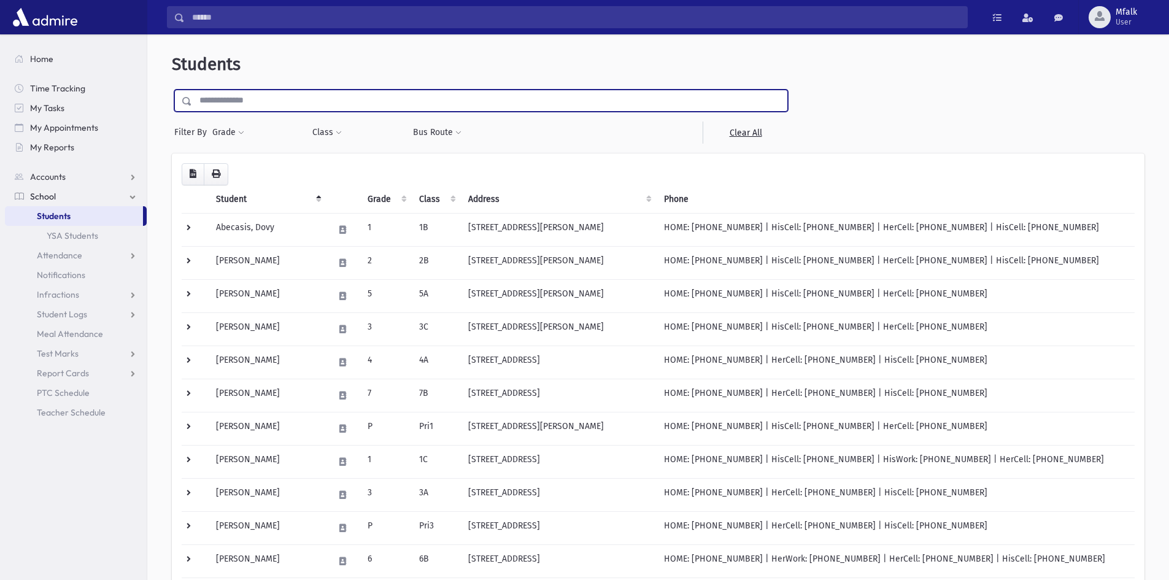
click at [244, 100] on input "text" at bounding box center [489, 101] width 595 height 22
type input "*****"
click at [172, 90] on input "submit" at bounding box center [189, 98] width 34 height 17
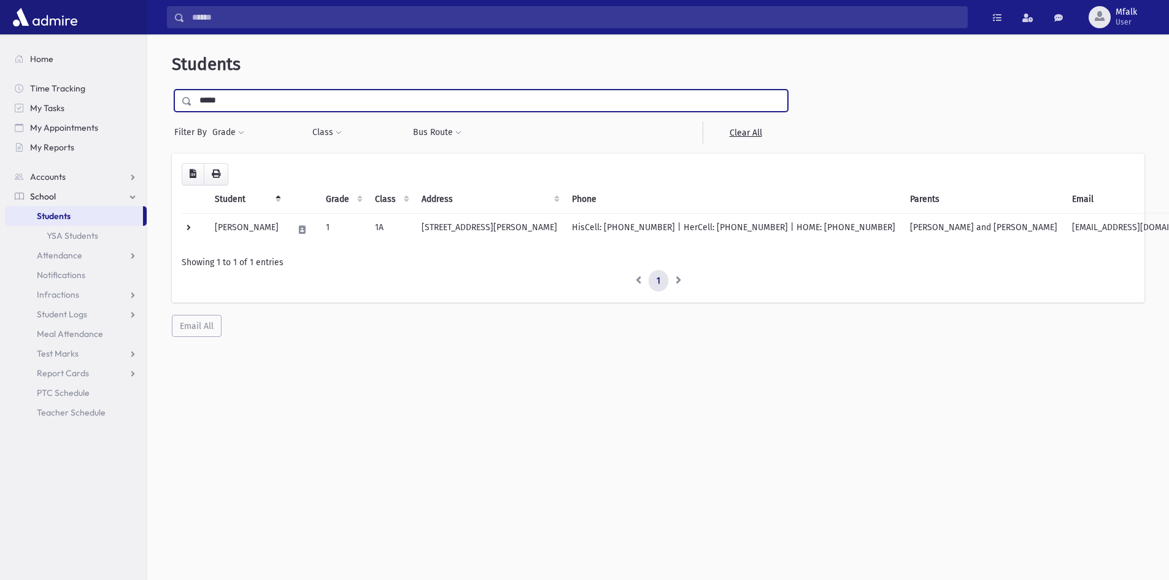
click at [239, 99] on input "*****" at bounding box center [489, 101] width 595 height 22
click at [247, 231] on td "Gluck, Moishe" at bounding box center [246, 229] width 79 height 33
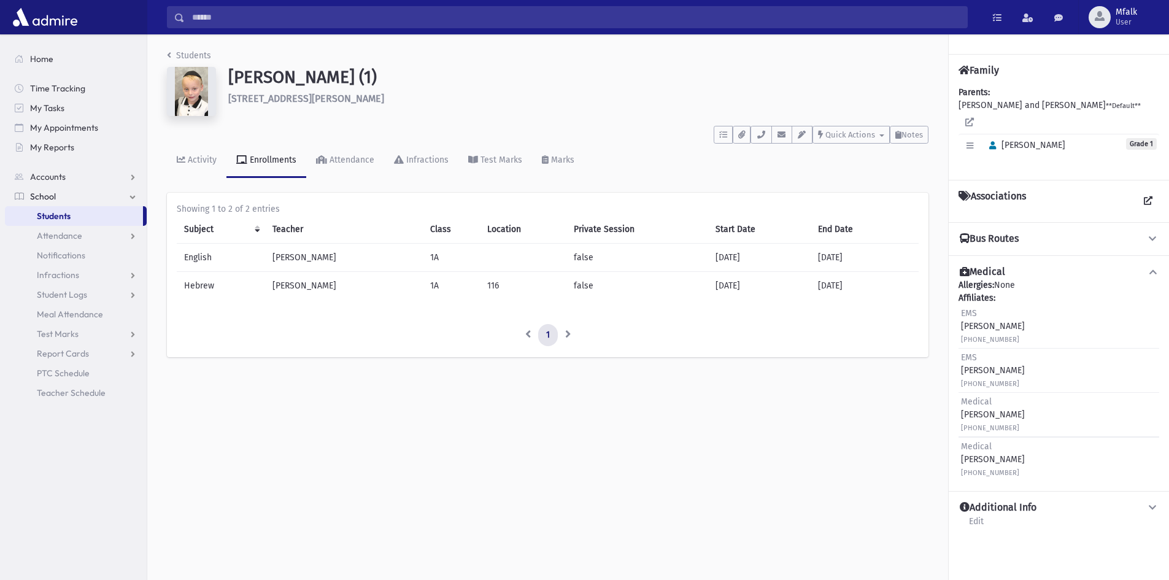
click at [192, 99] on img at bounding box center [191, 91] width 49 height 49
click at [187, 88] on img at bounding box center [191, 91] width 49 height 49
click at [191, 103] on img at bounding box center [191, 91] width 49 height 49
click at [190, 93] on img at bounding box center [191, 91] width 49 height 49
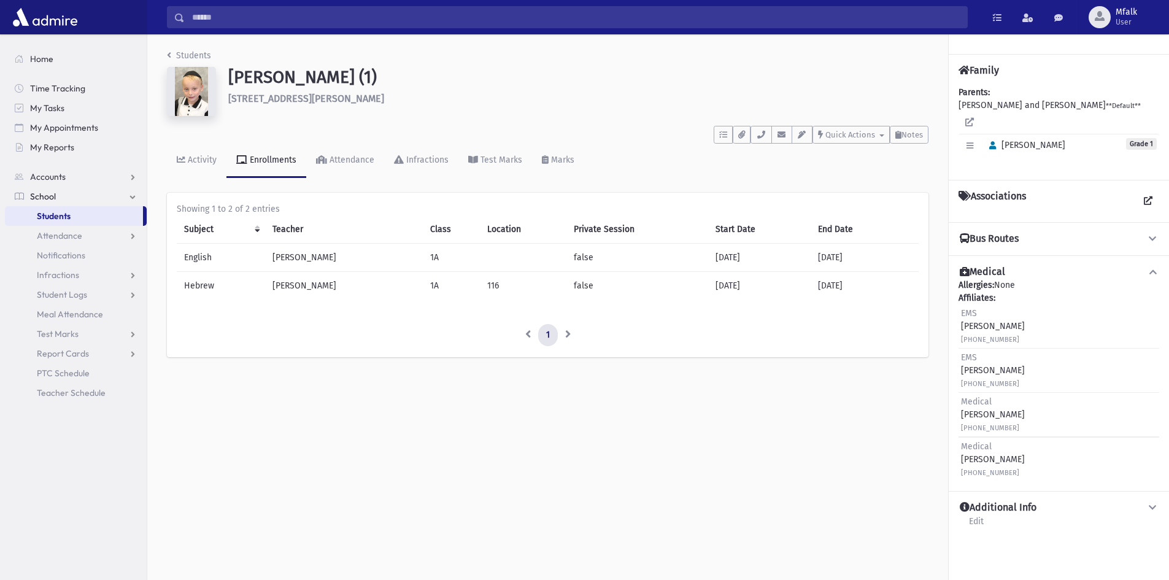
click at [184, 96] on img at bounding box center [191, 91] width 49 height 49
click at [190, 89] on img at bounding box center [191, 91] width 49 height 49
click at [190, 90] on img at bounding box center [191, 91] width 49 height 49
click at [241, 79] on h1 "[PERSON_NAME] (1)" at bounding box center [578, 77] width 700 height 21
click at [189, 99] on img at bounding box center [191, 91] width 49 height 49
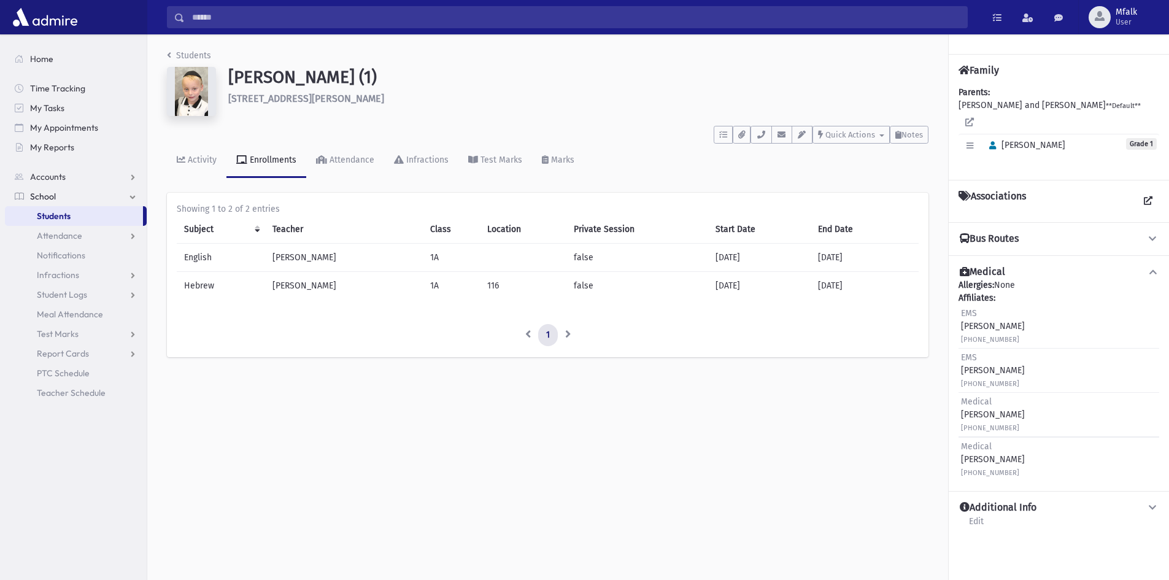
click at [192, 108] on img at bounding box center [191, 91] width 49 height 49
click at [177, 57] on link "Students" at bounding box center [189, 55] width 44 height 10
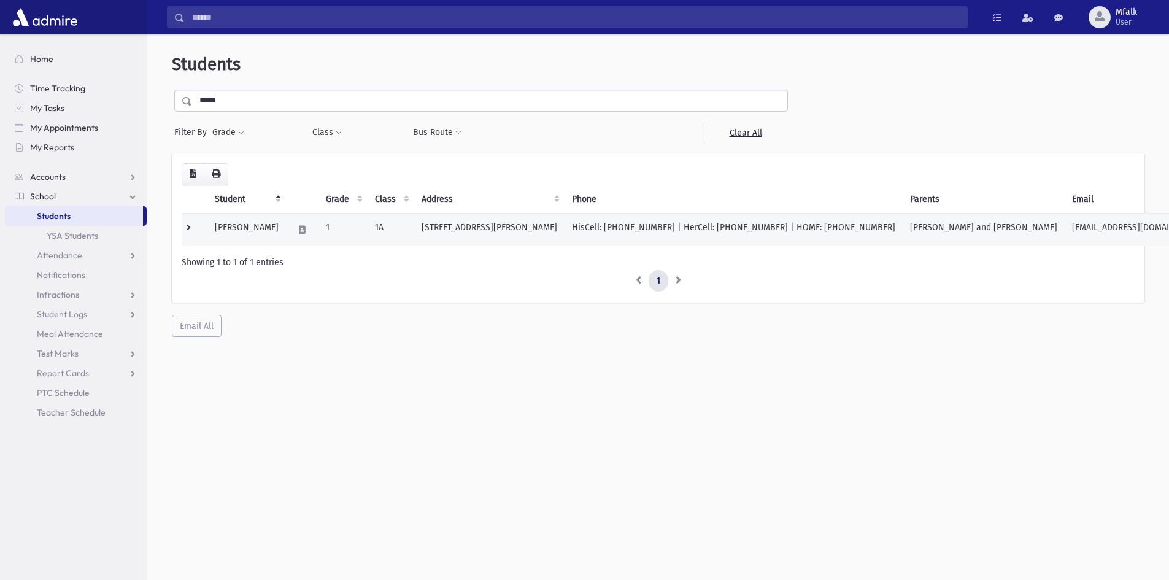
click at [247, 224] on td "[PERSON_NAME]" at bounding box center [246, 229] width 79 height 33
